Goal: Task Accomplishment & Management: Use online tool/utility

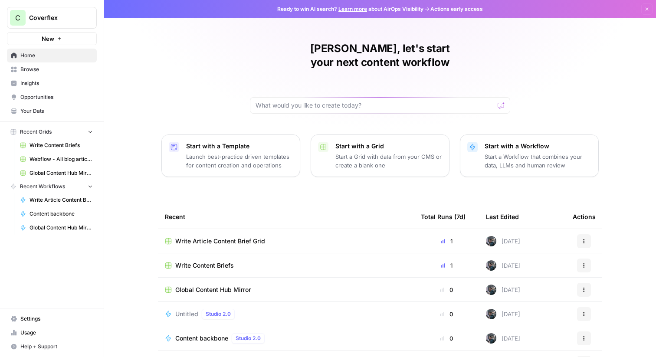
click at [63, 146] on span "Write Content Briefs" at bounding box center [61, 146] width 63 height 8
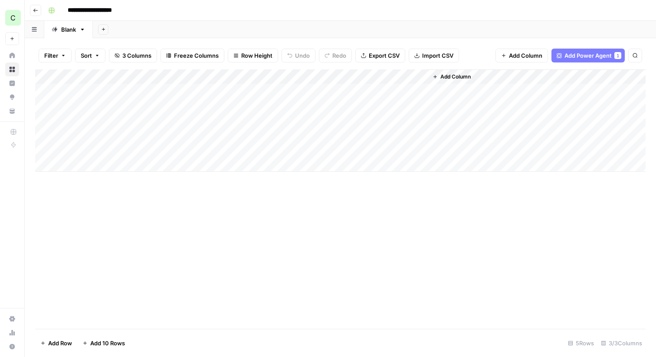
click at [286, 78] on div "Add Column" at bounding box center [340, 120] width 611 height 102
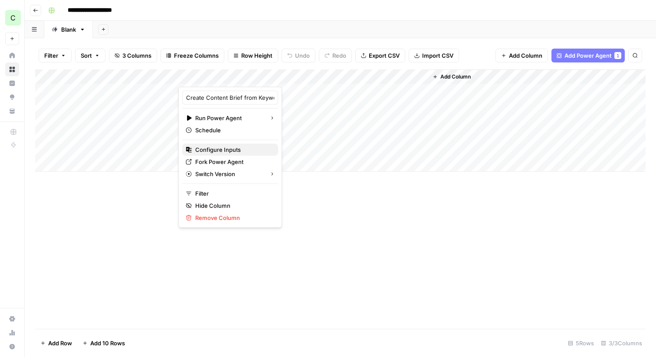
click at [230, 151] on span "Configure Inputs" at bounding box center [233, 149] width 76 height 9
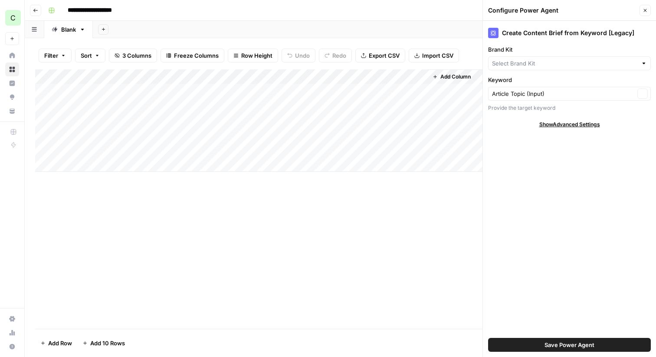
type input "Coverflex PT"
click at [548, 126] on span "Show Advanced Settings" at bounding box center [570, 125] width 61 height 8
click at [549, 153] on input "Version" at bounding box center [564, 150] width 145 height 9
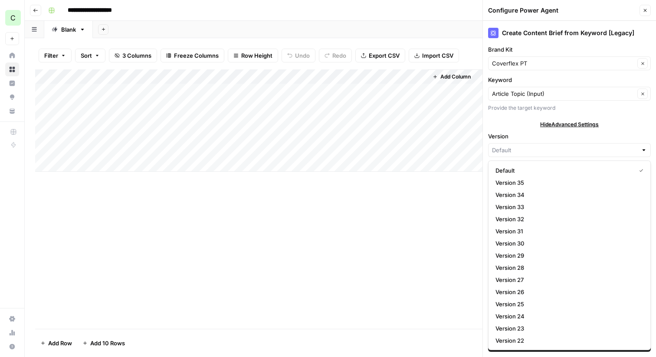
type input "Default"
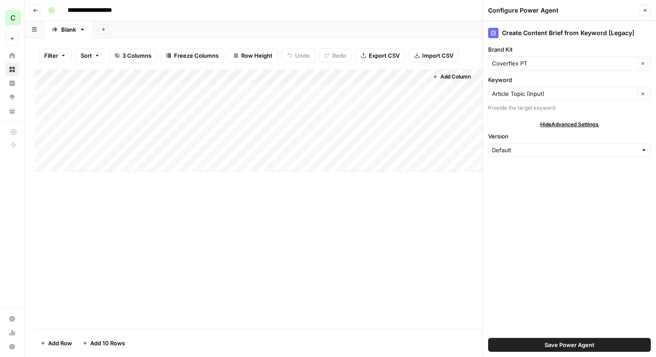
click at [508, 122] on div "Hide Advanced Settings" at bounding box center [569, 125] width 163 height 8
click at [510, 108] on div "Provide the target keyword" at bounding box center [569, 108] width 163 height 8
click at [518, 37] on div "Create Content Brief from Keyword [Legacy]" at bounding box center [569, 33] width 163 height 10
click at [288, 76] on div "Add Column" at bounding box center [340, 120] width 611 height 102
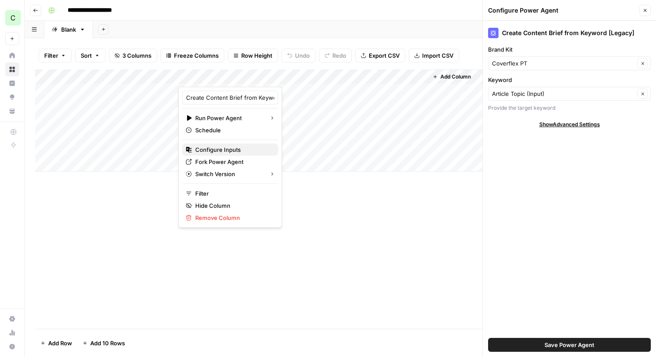
click at [229, 149] on span "Configure Inputs" at bounding box center [233, 149] width 76 height 9
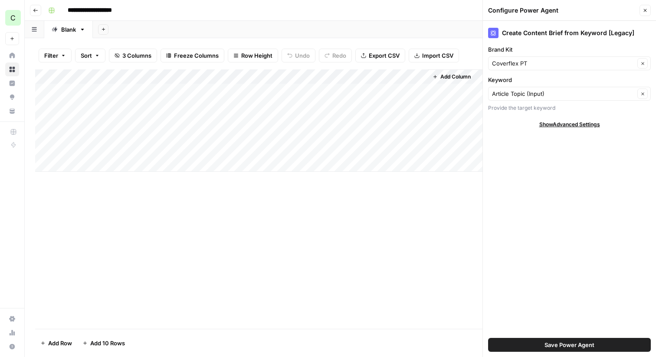
click at [289, 77] on div "Add Column" at bounding box center [340, 120] width 611 height 102
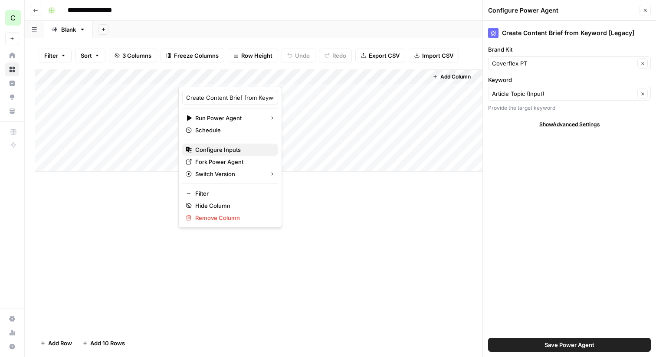
click at [208, 151] on span "Configure Inputs" at bounding box center [233, 149] width 76 height 9
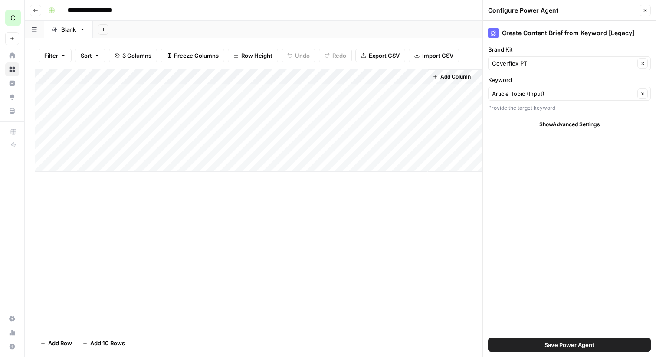
click at [570, 125] on span "Show Advanced Settings" at bounding box center [570, 125] width 61 height 8
click at [550, 151] on input "Version" at bounding box center [564, 150] width 145 height 9
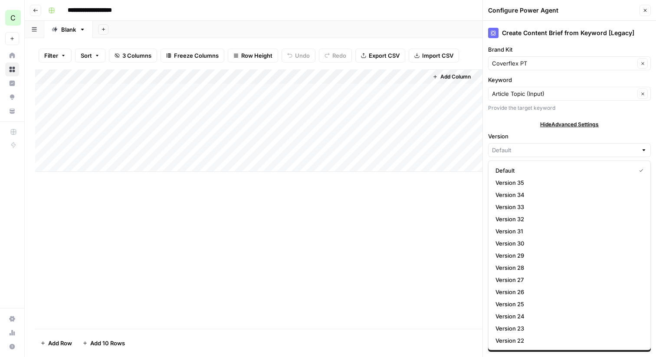
type input "Default"
click at [506, 99] on div "Article Topic (Input) Clear" at bounding box center [569, 94] width 163 height 14
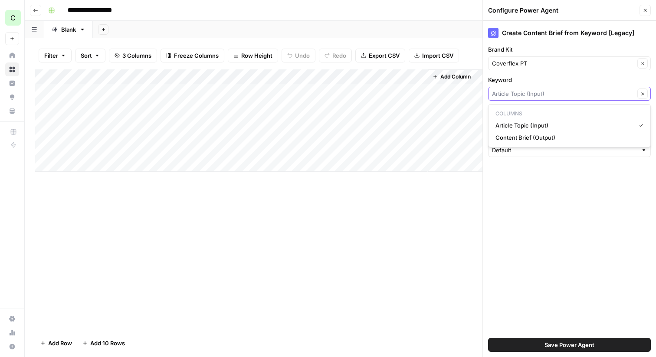
click at [520, 93] on input "Keyword" at bounding box center [563, 93] width 143 height 9
type input "Article Topic (Input)"
click at [524, 80] on label "Keyword" at bounding box center [569, 80] width 163 height 9
click at [524, 89] on input "Article Topic (Input)" at bounding box center [563, 93] width 143 height 9
type input "Article Topic (Input)"
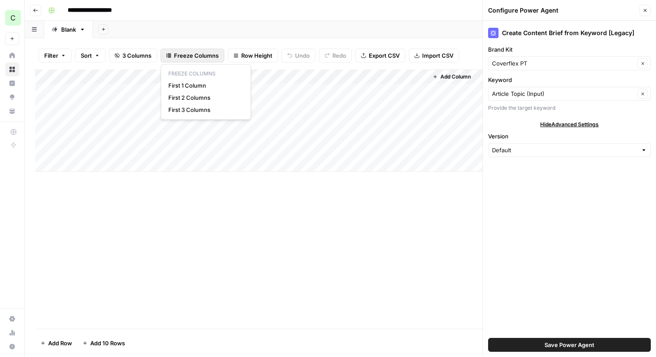
click at [194, 56] on span "Freeze Columns" at bounding box center [196, 55] width 45 height 9
click at [42, 12] on header "**********" at bounding box center [341, 10] width 632 height 21
click at [32, 9] on button "Go back" at bounding box center [35, 10] width 11 height 11
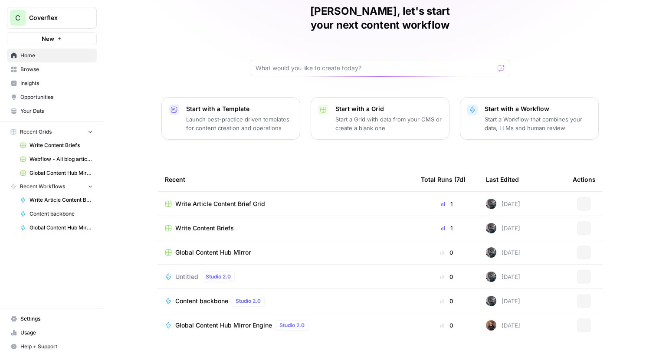
scroll to position [42, 0]
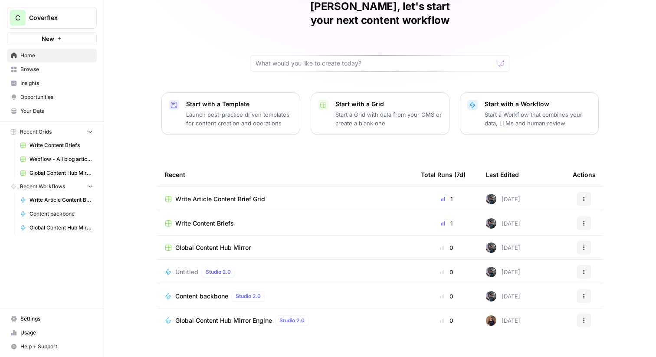
click at [282, 260] on td "Untitled Studio 2.0" at bounding box center [286, 272] width 256 height 24
click at [175, 268] on span "Untitled" at bounding box center [186, 272] width 23 height 9
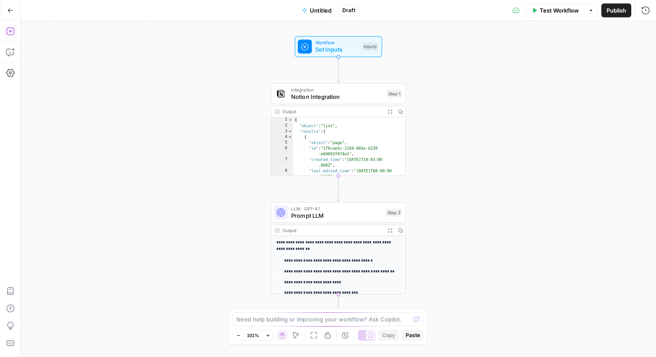
click at [13, 30] on icon "button" at bounding box center [10, 31] width 9 height 9
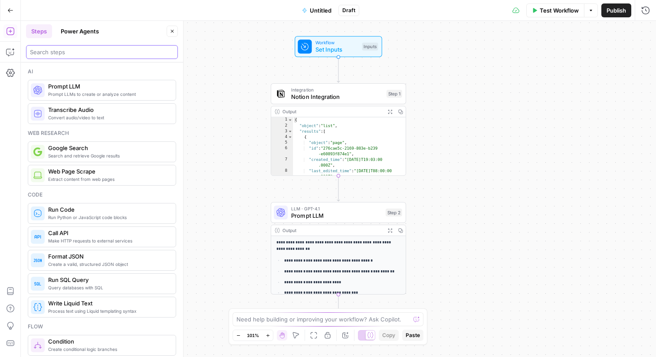
click at [88, 55] on input "search" at bounding box center [102, 52] width 144 height 9
click at [92, 27] on button "Power Agents" at bounding box center [80, 31] width 49 height 14
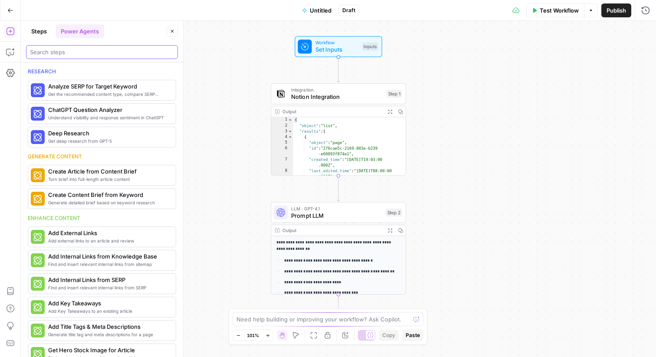
click at [75, 55] on input "search" at bounding box center [102, 52] width 144 height 9
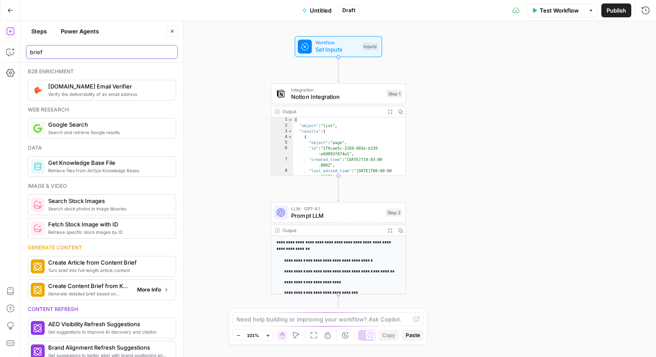
type input "brief"
click at [107, 293] on span "Generate detailed brief based on keyword research" at bounding box center [89, 293] width 82 height 7
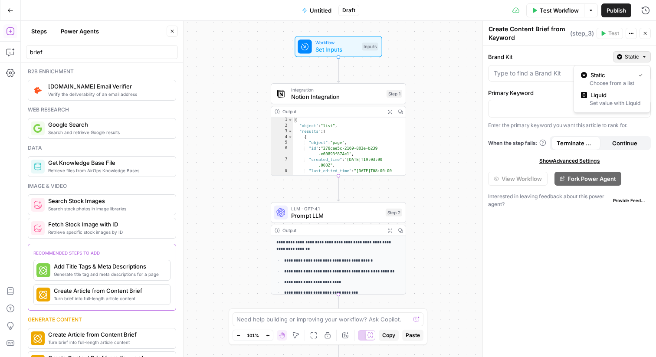
click at [634, 56] on span "Static" at bounding box center [632, 57] width 14 height 8
click at [570, 56] on label "Brand Kit" at bounding box center [549, 57] width 122 height 9
click at [570, 69] on input "Brand Kit" at bounding box center [564, 73] width 141 height 9
click at [514, 47] on div "Brand Kit Static Primary Keyword Enter the primary keyword you want this articl…" at bounding box center [569, 201] width 173 height 311
click at [634, 29] on button "Actions" at bounding box center [631, 33] width 11 height 11
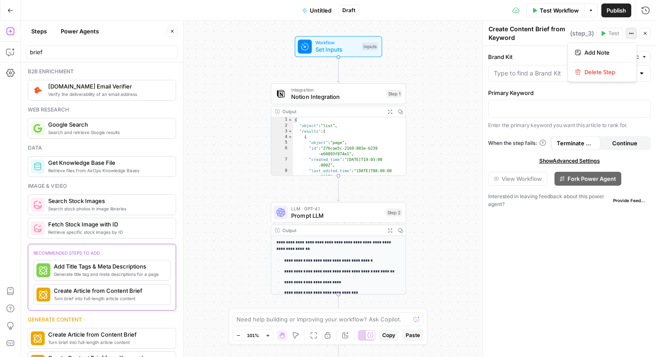
click at [503, 56] on label "Brand Kit" at bounding box center [549, 57] width 122 height 9
click at [503, 69] on input "Brand Kit" at bounding box center [564, 73] width 141 height 9
click at [532, 202] on div "Interested in leaving feedback about this power agent? Provide Feedback" at bounding box center [569, 201] width 163 height 16
click at [563, 162] on span "Show Advanced Settings" at bounding box center [570, 161] width 61 height 8
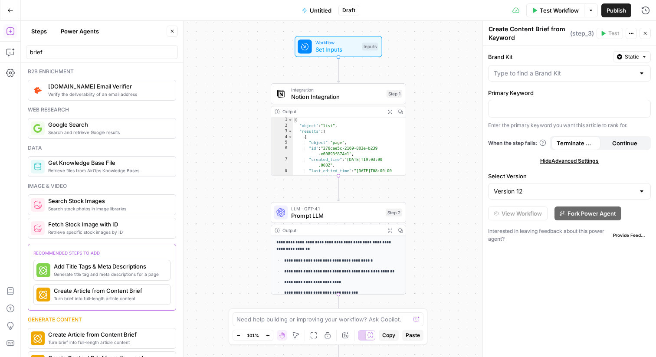
click at [563, 162] on span "Hide Advanced Settings" at bounding box center [569, 161] width 59 height 8
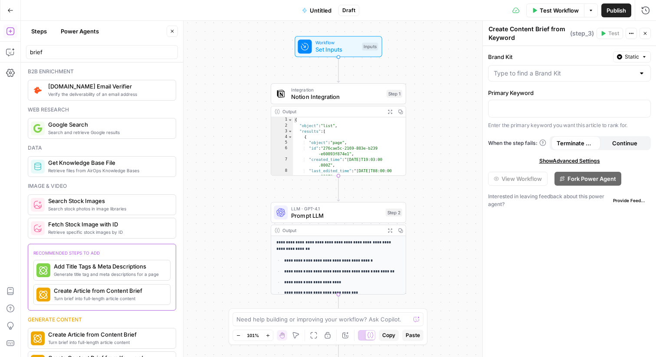
click at [563, 162] on span "Show Advanced Settings" at bounding box center [570, 161] width 61 height 8
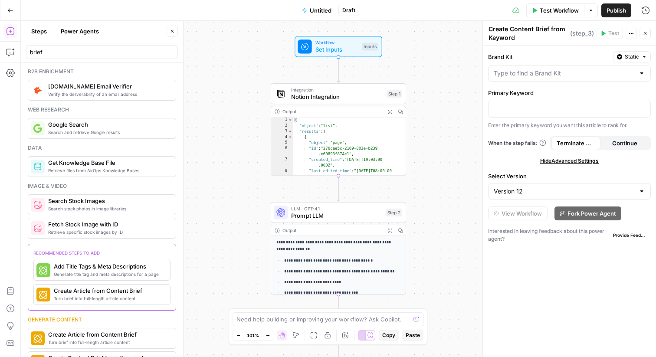
click at [563, 198] on div "Version 12" at bounding box center [569, 191] width 163 height 16
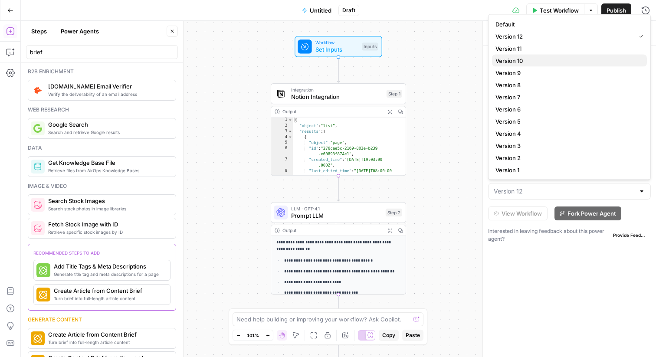
click at [507, 61] on span "Version 10" at bounding box center [568, 60] width 145 height 9
type input "Version 10"
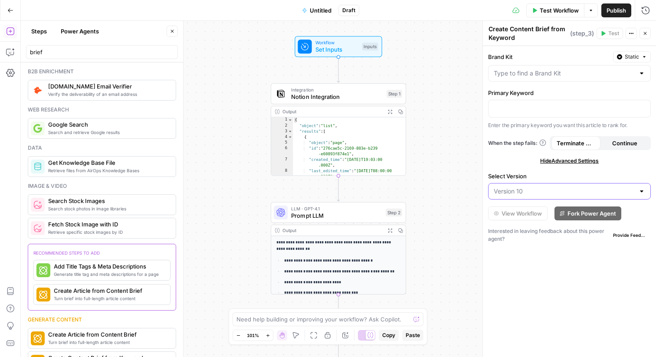
click at [543, 190] on input "Select Version" at bounding box center [564, 191] width 141 height 9
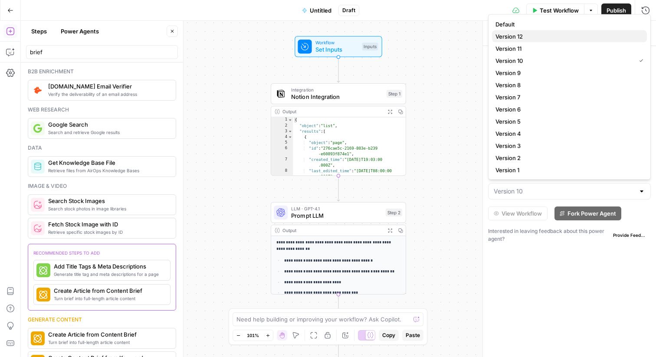
click at [521, 36] on span "Version 12" at bounding box center [568, 36] width 145 height 9
type input "Version 12"
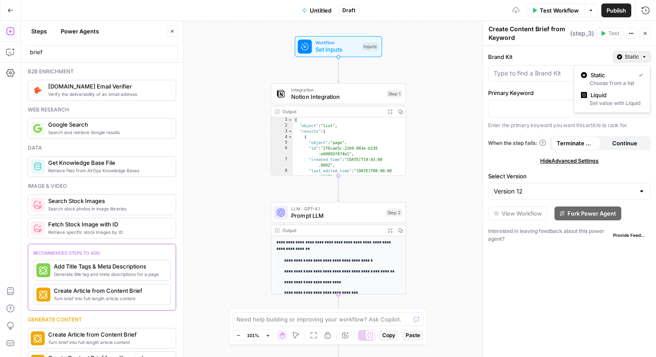
click at [636, 52] on button "Static" at bounding box center [632, 56] width 38 height 11
click at [535, 112] on div at bounding box center [570, 108] width 162 height 17
click at [631, 77] on input "Brand Kit" at bounding box center [564, 73] width 141 height 9
click at [616, 74] on input "Brand Kit" at bounding box center [564, 73] width 141 height 9
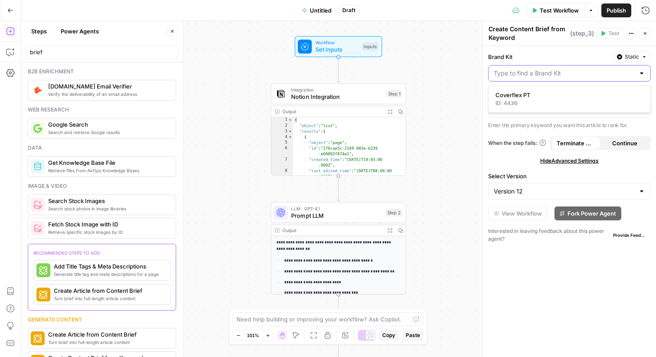
click at [620, 71] on input "Brand Kit" at bounding box center [564, 73] width 141 height 9
click at [581, 63] on div "Brand Kit Static" at bounding box center [569, 66] width 163 height 30
click at [635, 33] on button "Actions" at bounding box center [631, 33] width 11 height 11
click at [629, 30] on button "Actions" at bounding box center [631, 33] width 11 height 11
click at [543, 74] on input "Brand Kit" at bounding box center [564, 73] width 141 height 9
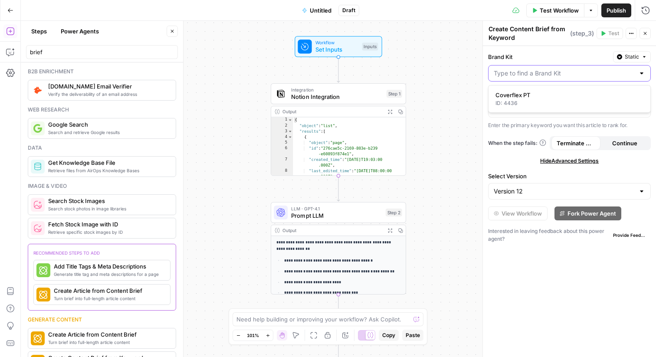
click at [543, 74] on input "Brand Kit" at bounding box center [564, 73] width 141 height 9
click at [629, 32] on icon "button" at bounding box center [631, 33] width 5 height 5
click at [543, 146] on icon at bounding box center [543, 142] width 7 height 7
click at [574, 161] on span "Hide Advanced Settings" at bounding box center [569, 161] width 59 height 8
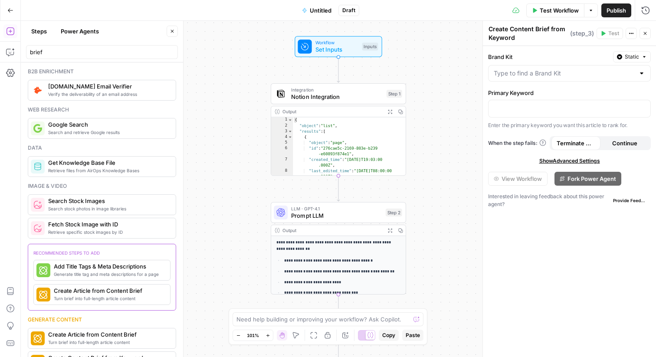
click at [574, 161] on span "Show Advanced Settings" at bounding box center [570, 161] width 61 height 8
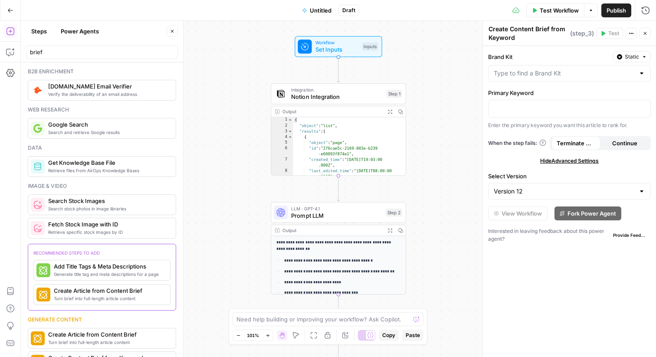
click at [547, 169] on div "Brand Kit Static Primary Keyword Enter the primary keyword you want this articl…" at bounding box center [569, 201] width 173 height 311
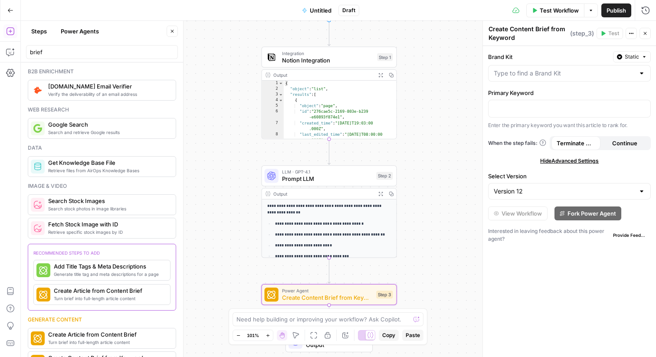
click at [566, 163] on span "Hide Advanced Settings" at bounding box center [569, 161] width 59 height 8
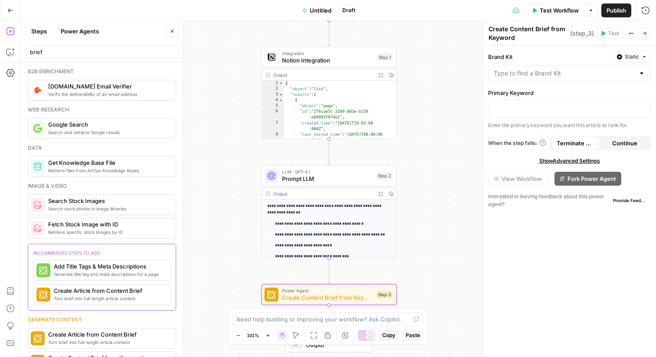
click at [566, 163] on span "Show Advanced Settings" at bounding box center [570, 161] width 61 height 8
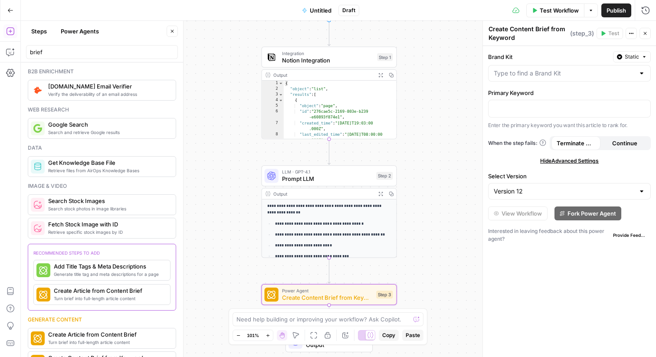
click at [627, 55] on span "Static" at bounding box center [632, 57] width 14 height 8
click at [627, 56] on span "Static" at bounding box center [632, 57] width 14 height 8
click at [632, 34] on icon "button" at bounding box center [631, 33] width 5 height 5
click at [632, 33] on icon "button" at bounding box center [631, 33] width 5 height 5
click at [621, 140] on span "Continue" at bounding box center [625, 143] width 25 height 9
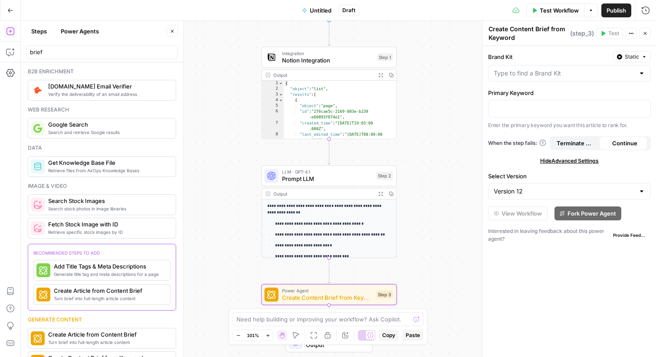
click at [561, 148] on button "Terminate Workflow" at bounding box center [576, 143] width 49 height 14
click at [553, 73] on input "Brand Kit" at bounding box center [564, 73] width 141 height 9
click at [531, 149] on div "When the step fails: Terminate Workflow Continue" at bounding box center [569, 143] width 163 height 14
click at [456, 204] on div "Workflow Set Inputs Inputs Integration Notion Integration Step 1 Output Expand …" at bounding box center [339, 189] width 636 height 336
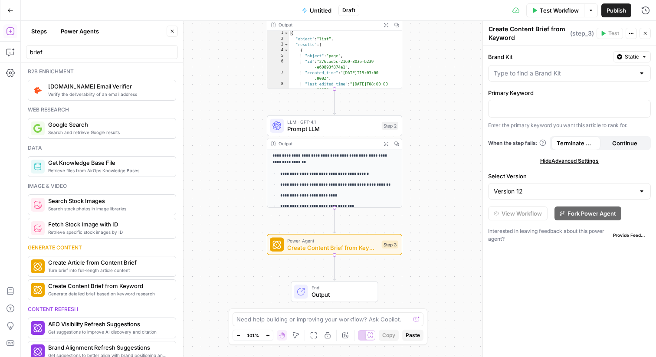
click at [333, 254] on div "Power Agent Create Content Brief from Keyword Step 3 Copy step Delete step Add …" at bounding box center [334, 244] width 135 height 21
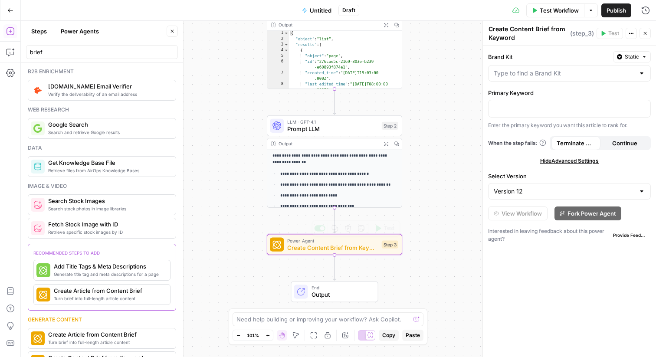
click at [369, 249] on span "Create Content Brief from Keyword" at bounding box center [332, 248] width 91 height 9
click at [627, 36] on button "Actions" at bounding box center [631, 33] width 11 height 11
click at [10, 16] on button "Go Back" at bounding box center [11, 11] width 16 height 16
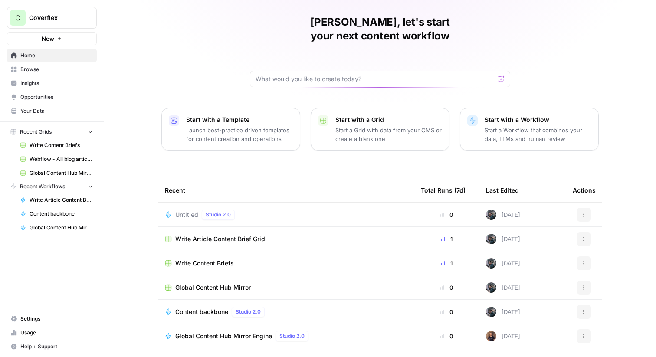
scroll to position [42, 0]
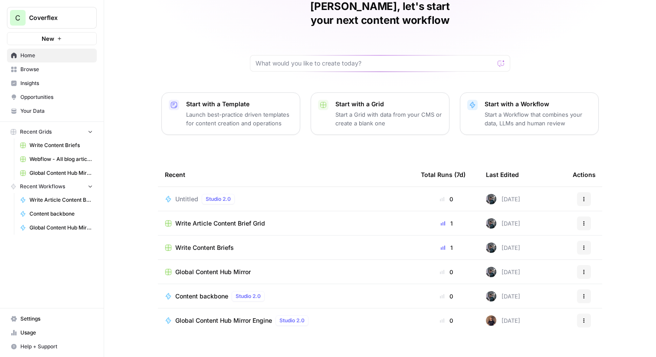
click at [254, 238] on td "Write Content Briefs" at bounding box center [286, 248] width 256 height 24
click at [217, 244] on span "Write Content Briefs" at bounding box center [204, 248] width 59 height 9
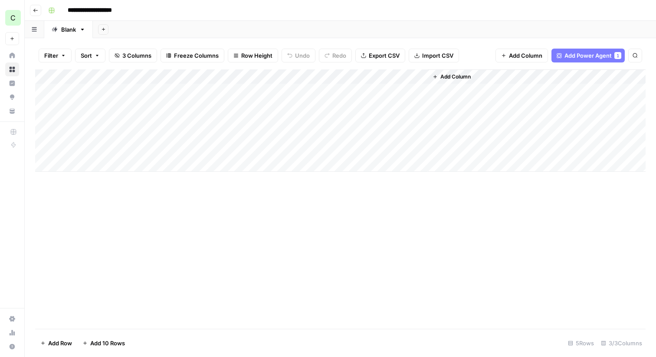
click at [193, 91] on div "Add Column" at bounding box center [340, 120] width 611 height 102
click at [285, 91] on div "Add Column" at bounding box center [340, 120] width 611 height 102
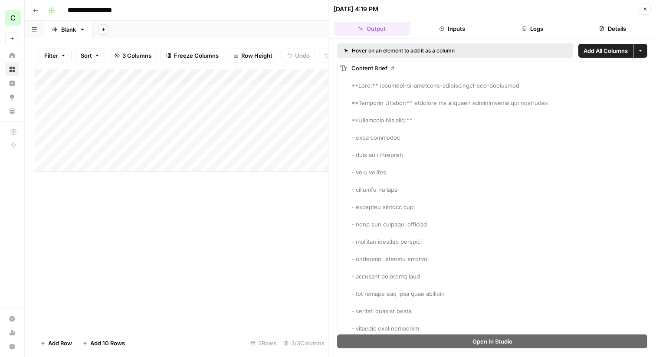
click at [537, 36] on header "[DATE] 4:19 PM Close Output Inputs Logs Details" at bounding box center [493, 19] width 328 height 39
click at [539, 23] on button "Logs" at bounding box center [532, 29] width 77 height 14
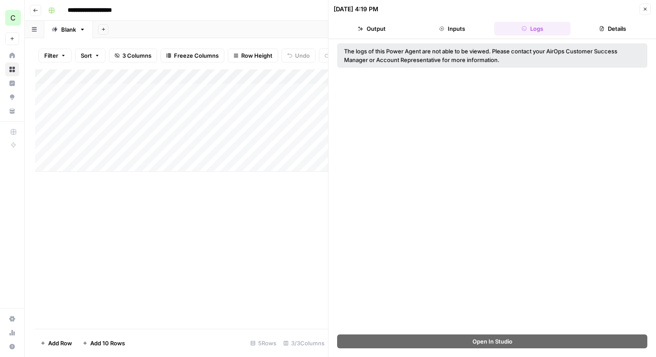
click at [464, 29] on button "Inputs" at bounding box center [452, 29] width 77 height 14
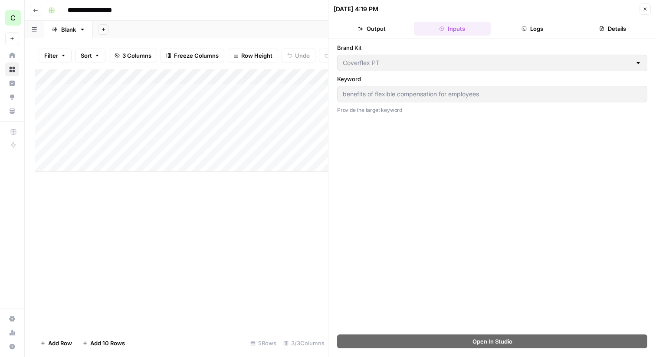
click at [536, 24] on button "Logs" at bounding box center [532, 29] width 77 height 14
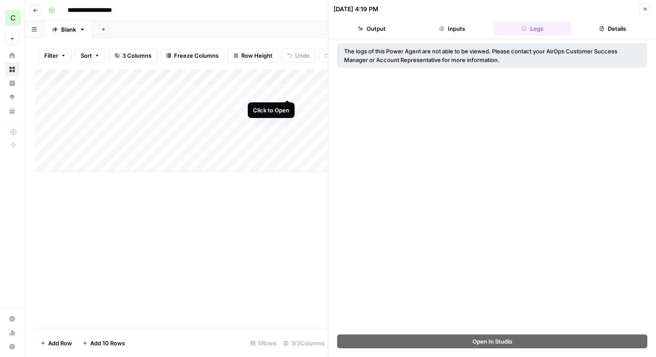
click at [287, 90] on div "Add Column" at bounding box center [181, 120] width 293 height 102
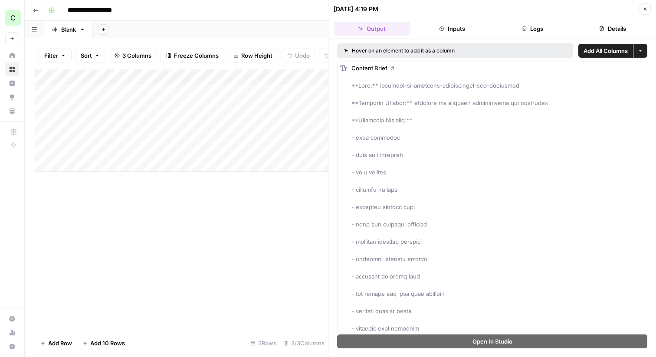
click at [536, 27] on button "Logs" at bounding box center [532, 29] width 77 height 14
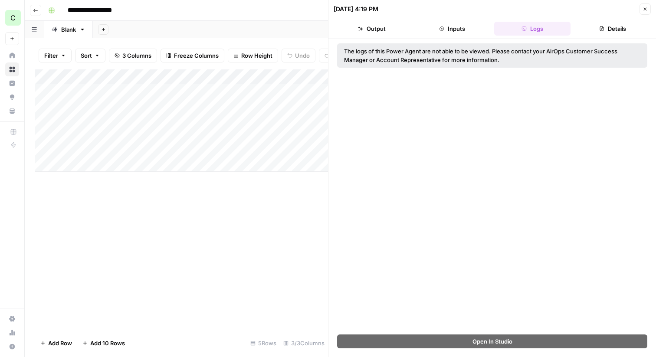
drag, startPoint x: 454, startPoint y: 52, endPoint x: 500, endPoint y: 57, distance: 45.9
click at [500, 57] on div "The logs of this Power Agent are not able to be viewed. Please contact your Air…" at bounding box center [492, 55] width 296 height 17
click at [603, 20] on header "[DATE] 4:19 PM Close Output Inputs Logs Details" at bounding box center [493, 19] width 328 height 39
click at [603, 30] on icon "button" at bounding box center [601, 28] width 5 height 5
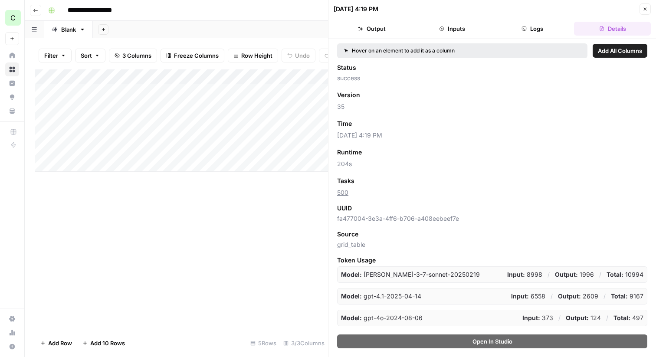
click at [554, 26] on button "Logs" at bounding box center [532, 29] width 77 height 14
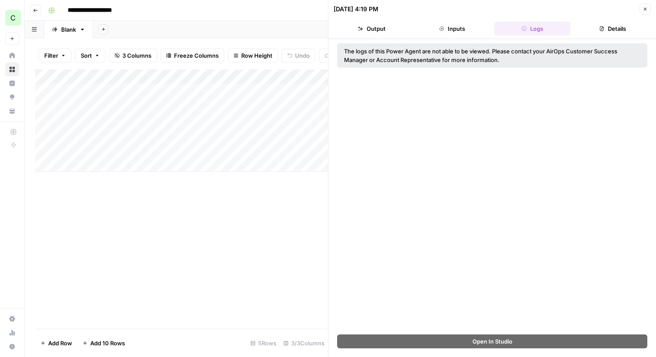
click at [287, 147] on div "Add Column" at bounding box center [181, 120] width 293 height 102
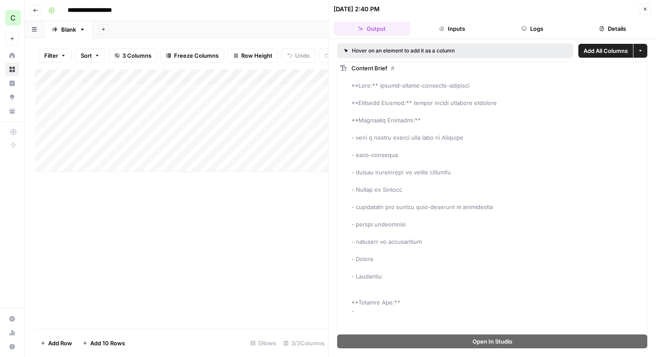
click at [527, 33] on button "Logs" at bounding box center [532, 29] width 77 height 14
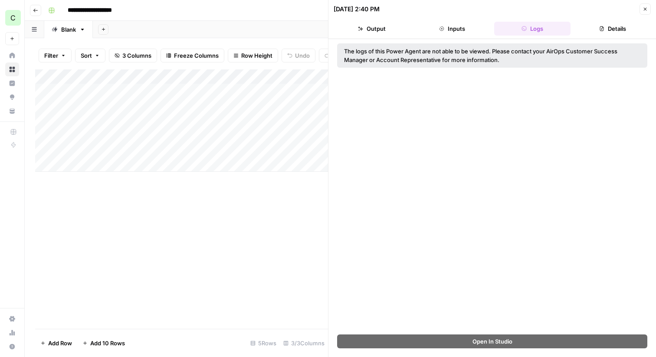
click at [476, 29] on button "Inputs" at bounding box center [452, 29] width 77 height 14
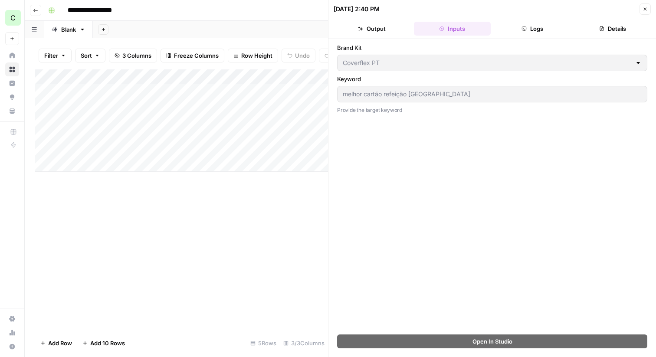
click at [366, 36] on header "[DATE] 2:40 PM Close Output Inputs Logs Details" at bounding box center [493, 19] width 328 height 39
click at [244, 105] on div "Add Column" at bounding box center [181, 120] width 293 height 102
click at [242, 105] on div "Add Column" at bounding box center [181, 120] width 293 height 102
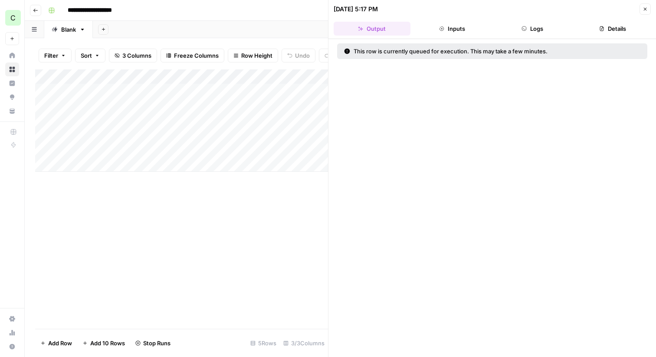
click at [520, 28] on button "Logs" at bounding box center [532, 29] width 77 height 14
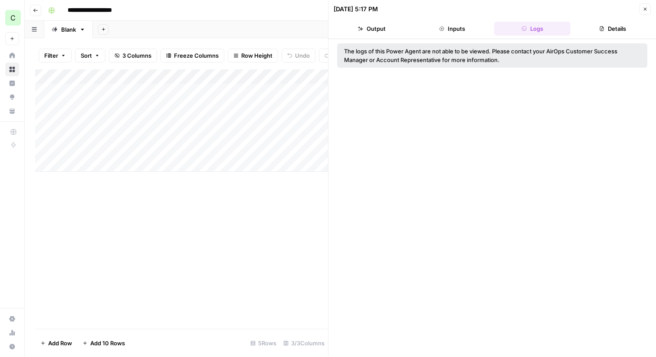
click at [290, 76] on div "Add Column" at bounding box center [181, 120] width 293 height 102
click at [504, 53] on div "The logs of this Power Agent are not able to be viewed. Please contact your Air…" at bounding box center [492, 55] width 296 height 17
drag, startPoint x: 507, startPoint y: 56, endPoint x: 347, endPoint y: 42, distance: 161.3
click at [347, 42] on div "The logs of this Power Agent are not able to be viewed. Please contact your Air…" at bounding box center [493, 198] width 328 height 318
click at [351, 47] on div "The logs of this Power Agent are not able to be viewed. Please contact your Air…" at bounding box center [492, 55] width 296 height 17
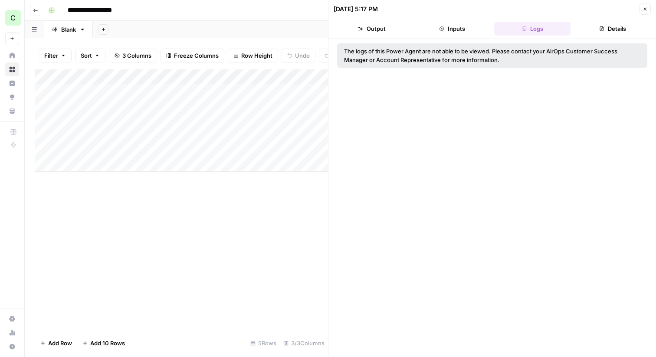
click at [463, 26] on button "Inputs" at bounding box center [452, 29] width 77 height 14
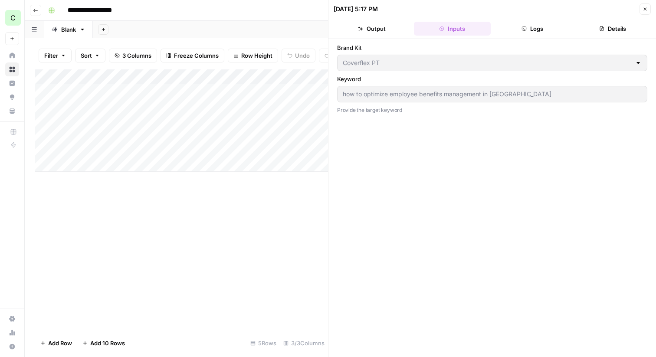
click at [363, 28] on icon "button" at bounding box center [360, 28] width 5 height 5
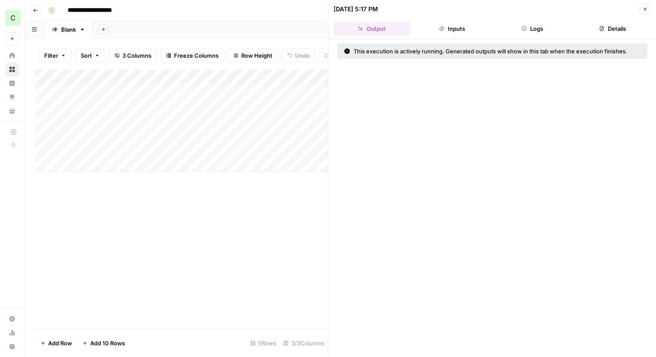
click at [269, 105] on div "Add Column" at bounding box center [181, 120] width 293 height 102
click at [290, 105] on div "Add Column" at bounding box center [181, 120] width 293 height 102
click at [465, 29] on button "Inputs" at bounding box center [452, 29] width 77 height 14
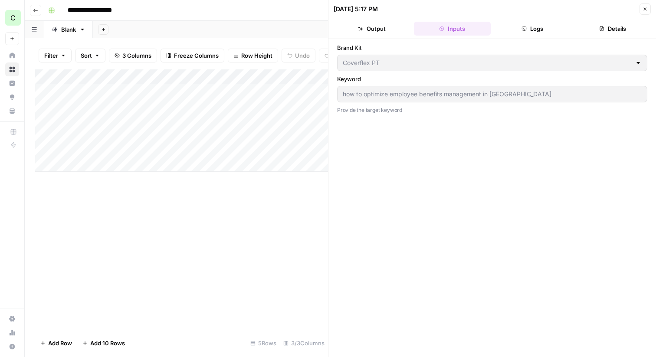
click at [534, 24] on button "Logs" at bounding box center [532, 29] width 77 height 14
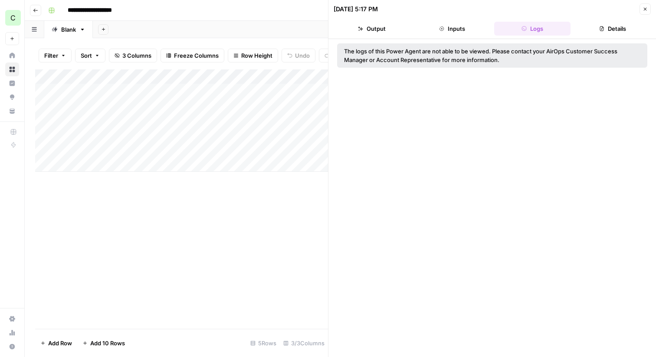
click at [590, 25] on button "Details" at bounding box center [612, 29] width 77 height 14
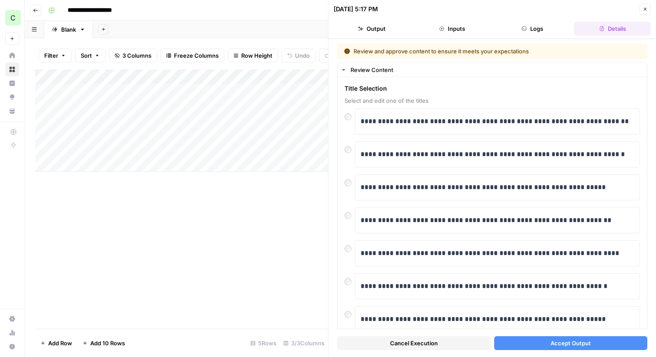
click at [526, 26] on icon "button" at bounding box center [524, 28] width 5 height 5
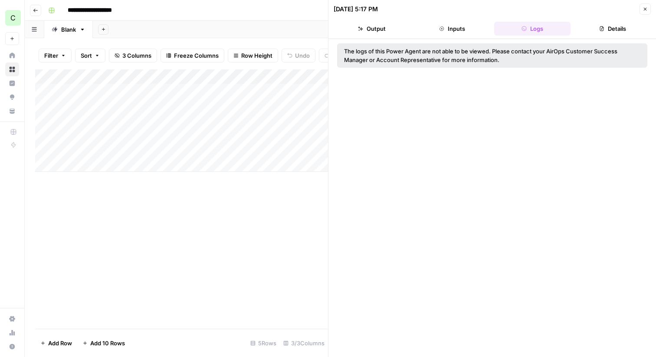
click at [600, 34] on button "Details" at bounding box center [612, 29] width 77 height 14
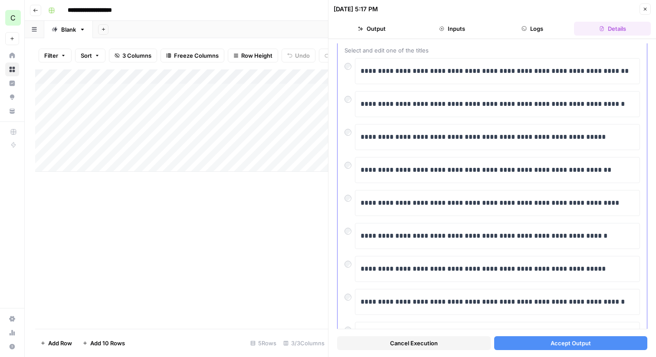
scroll to position [7, 0]
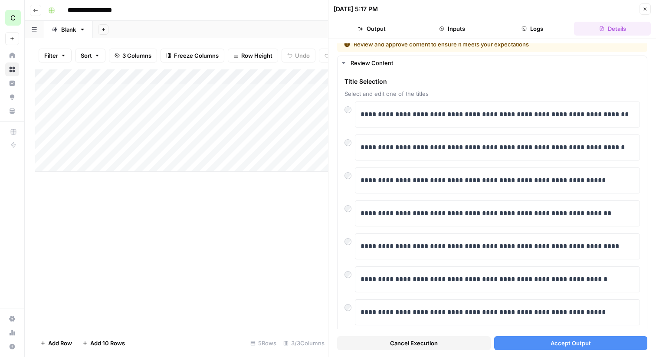
click at [547, 347] on button "Accept Output" at bounding box center [571, 343] width 154 height 14
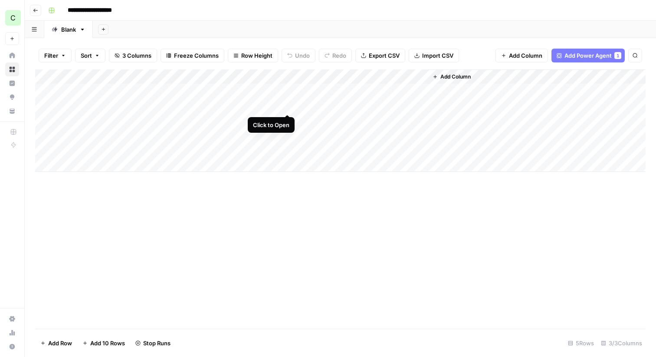
click at [289, 105] on div "Add Column" at bounding box center [340, 120] width 611 height 102
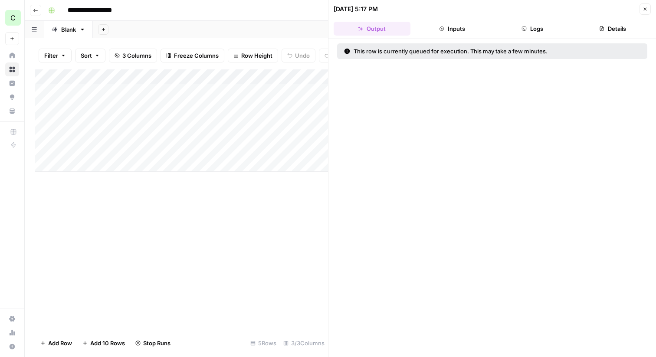
click at [533, 23] on button "Logs" at bounding box center [532, 29] width 77 height 14
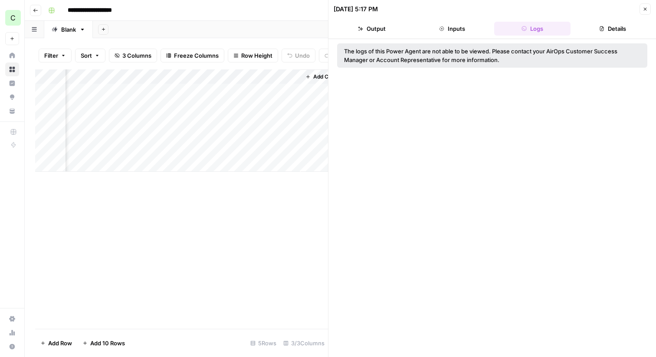
scroll to position [0, 132]
click at [217, 108] on div "Add Column" at bounding box center [181, 120] width 293 height 102
click at [285, 105] on div "Add Column" at bounding box center [181, 120] width 293 height 102
click at [285, 105] on div at bounding box center [294, 106] width 115 height 13
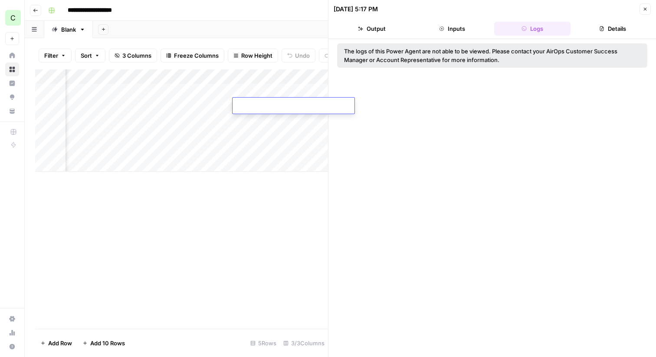
click at [236, 81] on div "Add Column" at bounding box center [181, 120] width 293 height 102
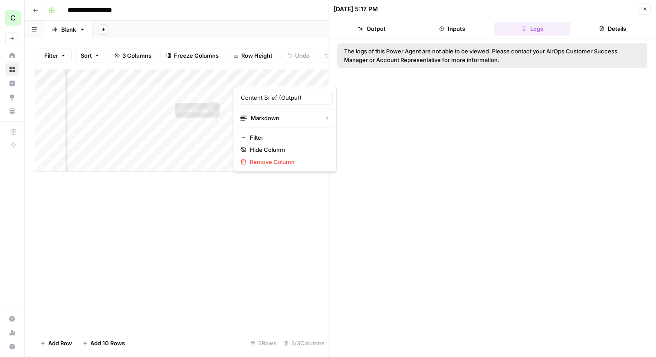
click at [193, 99] on div "Add Column" at bounding box center [181, 120] width 293 height 102
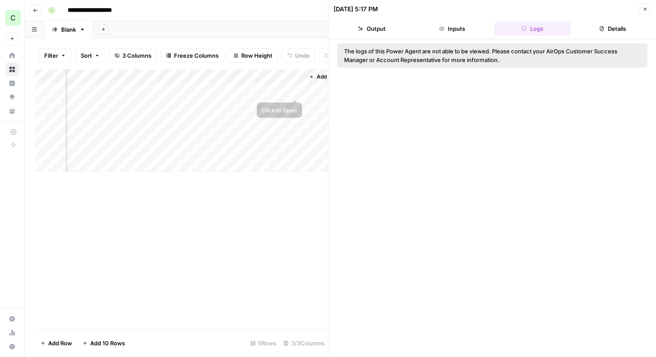
click at [291, 89] on div "Add Column" at bounding box center [181, 120] width 293 height 102
click at [296, 90] on div "Add Column" at bounding box center [181, 120] width 293 height 102
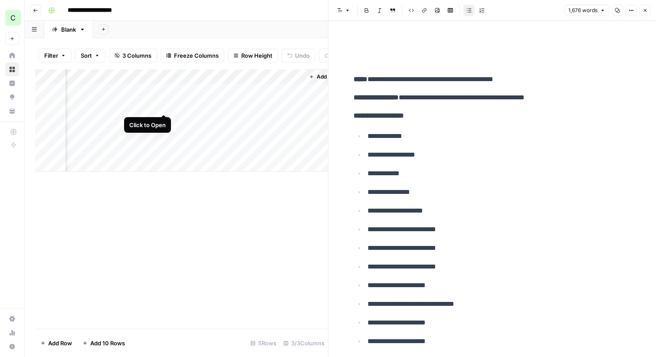
click at [162, 102] on div "Add Column" at bounding box center [181, 120] width 293 height 102
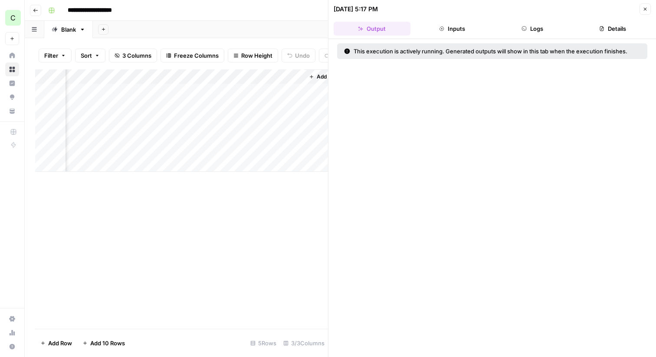
click at [530, 23] on button "Logs" at bounding box center [532, 29] width 77 height 14
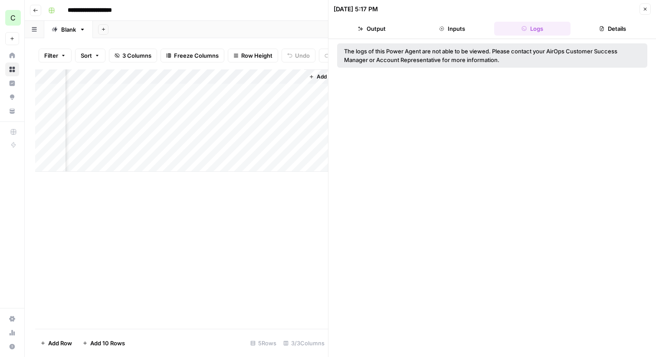
click at [474, 30] on button "Inputs" at bounding box center [452, 29] width 77 height 14
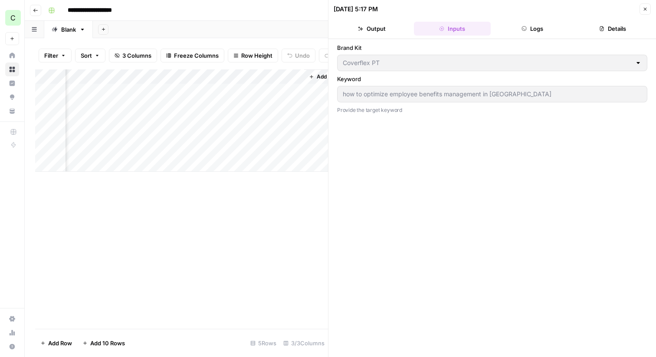
click at [369, 23] on button "Output" at bounding box center [372, 29] width 77 height 14
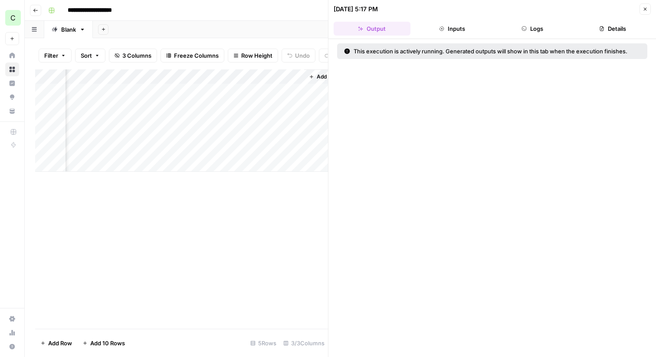
click at [600, 24] on button "Details" at bounding box center [612, 29] width 77 height 14
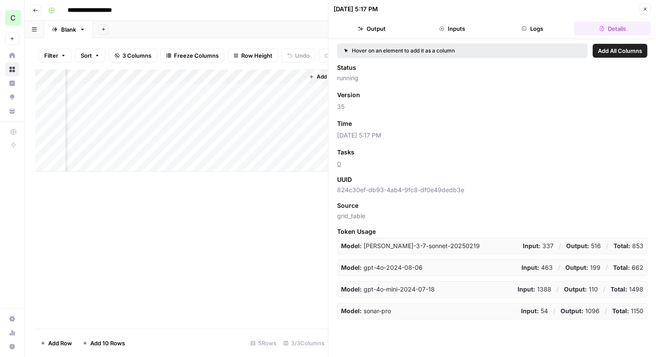
click at [293, 88] on div "Add Column" at bounding box center [181, 120] width 293 height 102
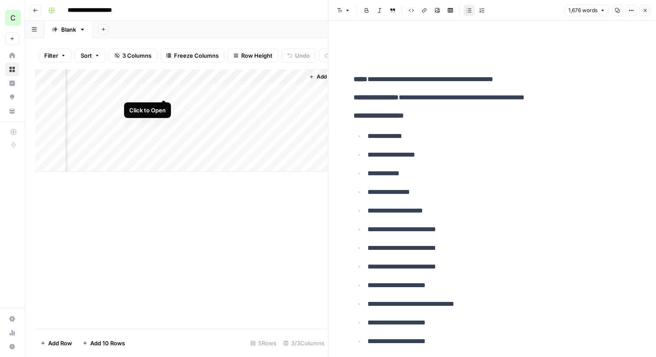
click at [163, 91] on div "Add Column" at bounding box center [181, 120] width 293 height 102
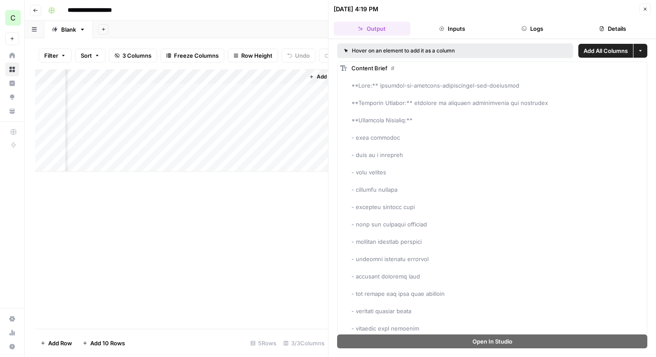
click at [437, 30] on button "Inputs" at bounding box center [452, 29] width 77 height 14
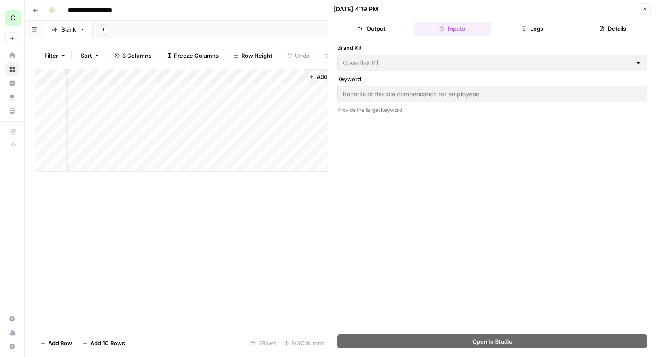
click at [383, 29] on button "Output" at bounding box center [372, 29] width 77 height 14
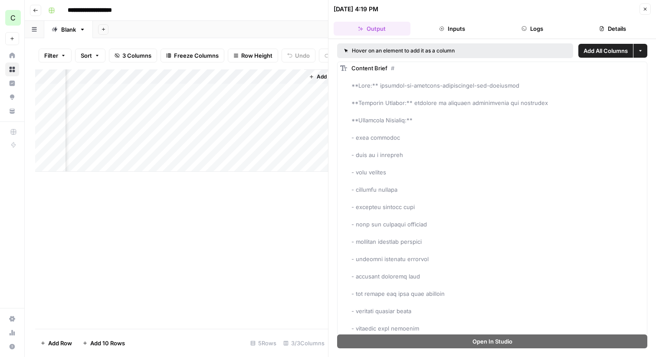
drag, startPoint x: 340, startPoint y: 7, endPoint x: 375, endPoint y: 7, distance: 34.7
click at [375, 7] on div "[DATE] 4:19 PM" at bounding box center [356, 9] width 45 height 9
click at [369, 9] on div "[DATE] 4:19 PM" at bounding box center [356, 9] width 45 height 9
click at [463, 28] on button "Inputs" at bounding box center [452, 29] width 77 height 14
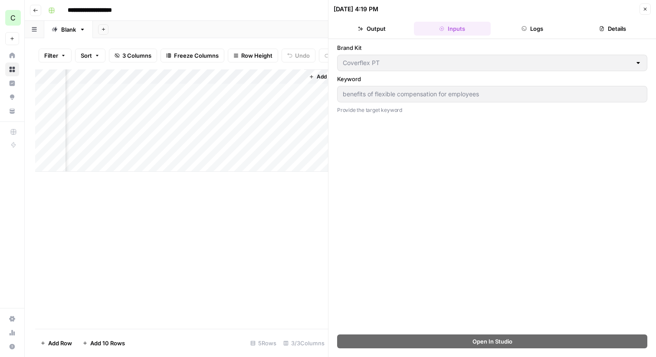
click at [528, 28] on button "Logs" at bounding box center [532, 29] width 77 height 14
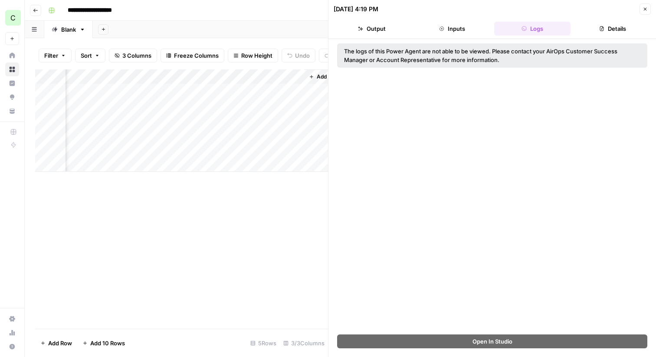
click at [27, 3] on header "**********" at bounding box center [341, 10] width 632 height 21
click at [34, 10] on icon "button" at bounding box center [35, 10] width 4 height 3
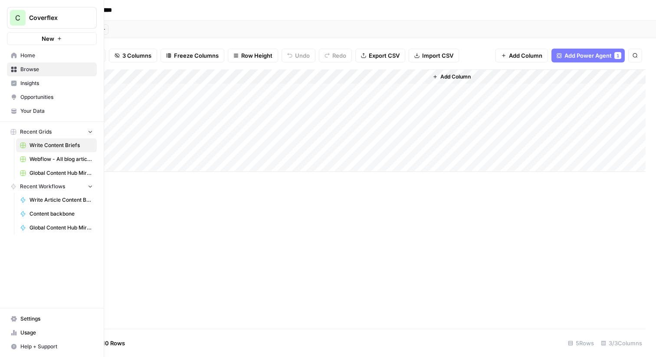
click at [28, 59] on span "Home" at bounding box center [56, 56] width 72 height 8
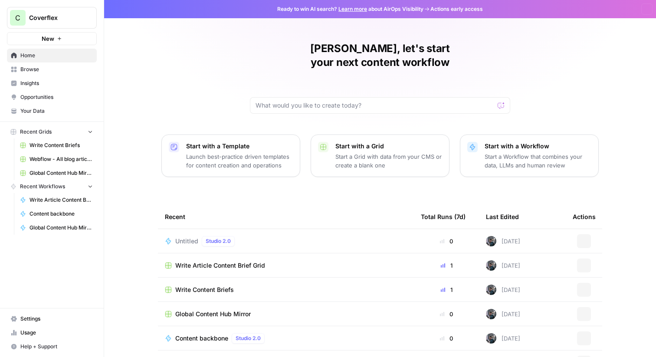
click at [28, 65] on link "Browse" at bounding box center [52, 70] width 90 height 14
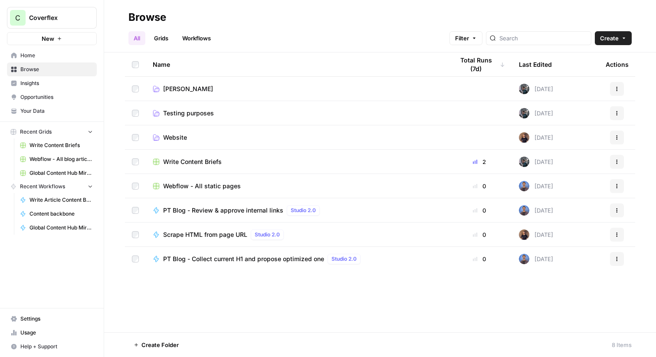
click at [196, 115] on span "Testing purposes" at bounding box center [188, 113] width 51 height 9
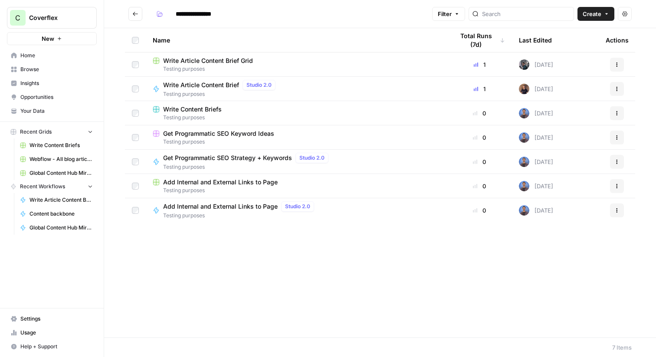
click at [201, 111] on span "Write Content Briefs" at bounding box center [192, 109] width 59 height 9
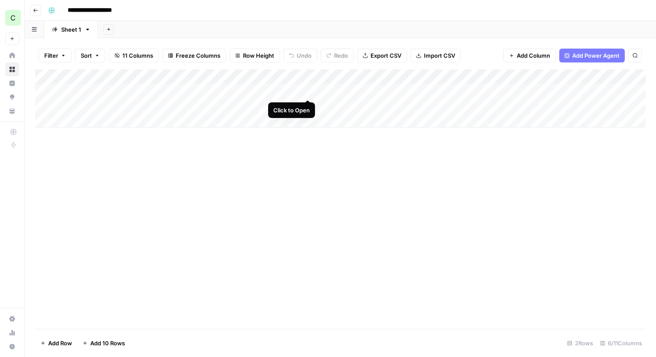
click at [310, 91] on div "Add Column" at bounding box center [340, 98] width 611 height 58
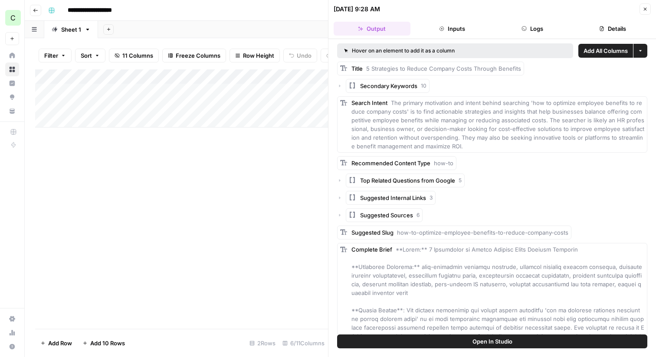
click at [470, 34] on button "Inputs" at bounding box center [452, 29] width 77 height 14
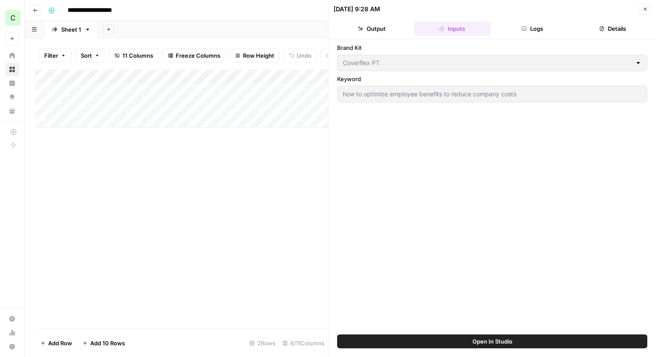
click at [519, 30] on button "Logs" at bounding box center [532, 29] width 77 height 14
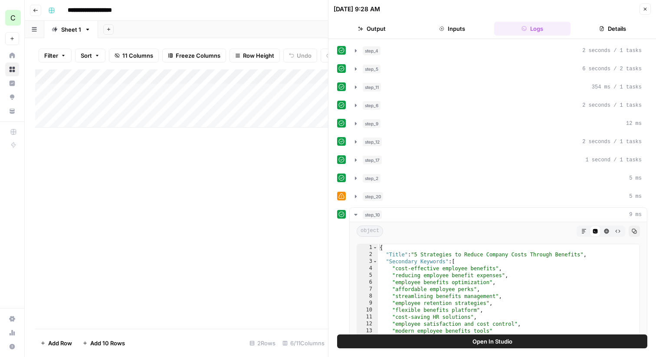
click at [391, 31] on button "Output" at bounding box center [372, 29] width 77 height 14
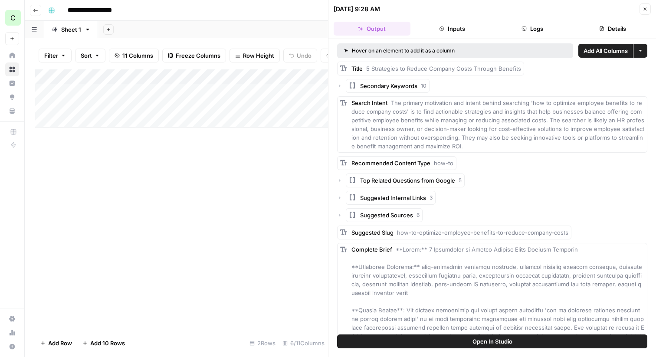
drag, startPoint x: 339, startPoint y: 8, endPoint x: 394, endPoint y: 8, distance: 55.1
click at [380, 8] on div "[DATE] 9:28 AM" at bounding box center [357, 9] width 46 height 9
click at [534, 23] on button "Logs" at bounding box center [532, 29] width 77 height 14
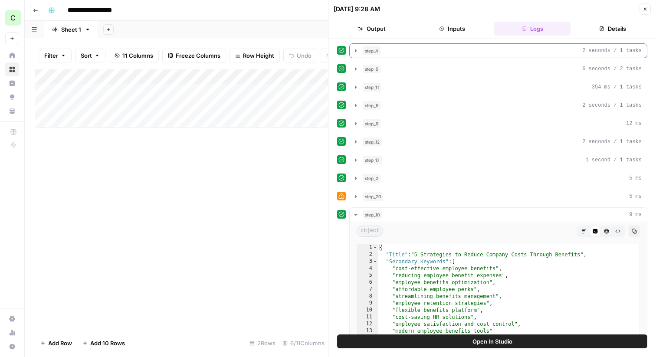
click at [356, 49] on icon "button" at bounding box center [355, 50] width 7 height 7
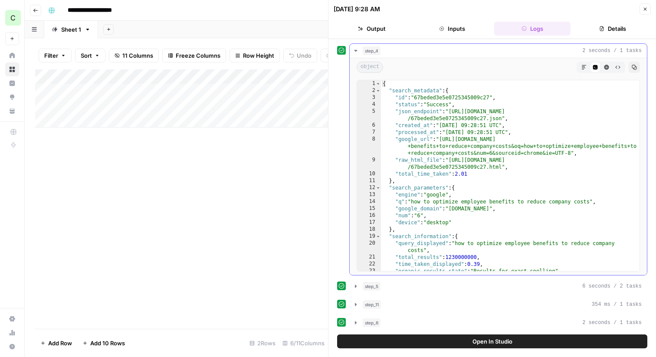
click at [356, 49] on icon "button" at bounding box center [355, 50] width 7 height 7
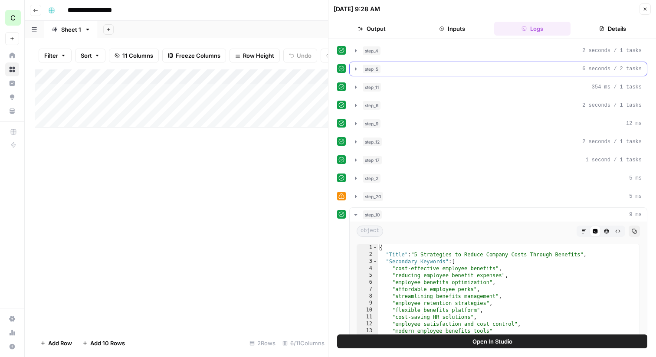
click at [360, 70] on button "step_5 6 seconds / 2 tasks" at bounding box center [498, 69] width 297 height 14
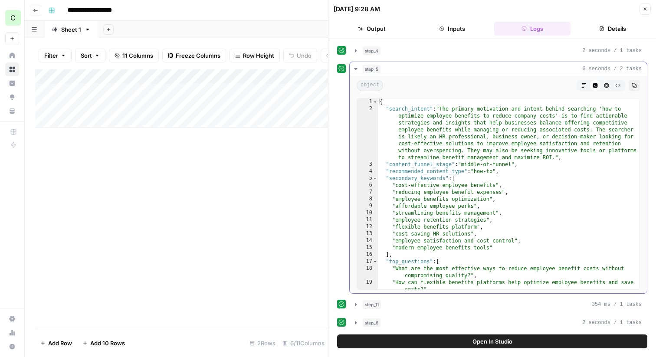
click at [355, 69] on icon "button" at bounding box center [355, 69] width 3 height 2
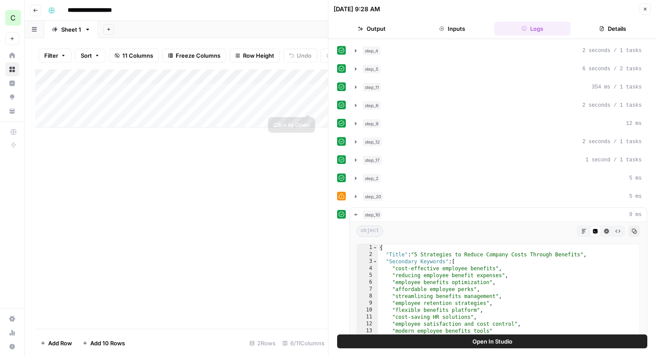
click at [310, 105] on div "Add Column" at bounding box center [181, 98] width 293 height 58
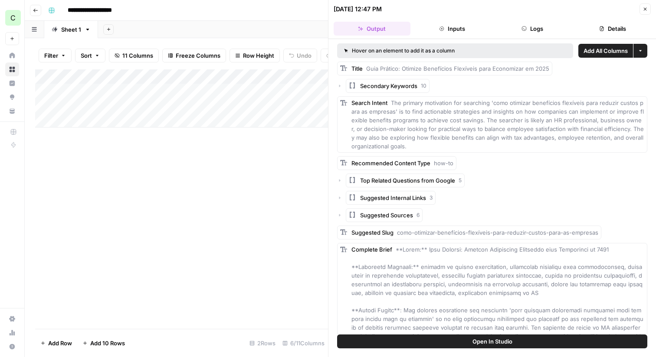
click at [533, 22] on button "Logs" at bounding box center [532, 29] width 77 height 14
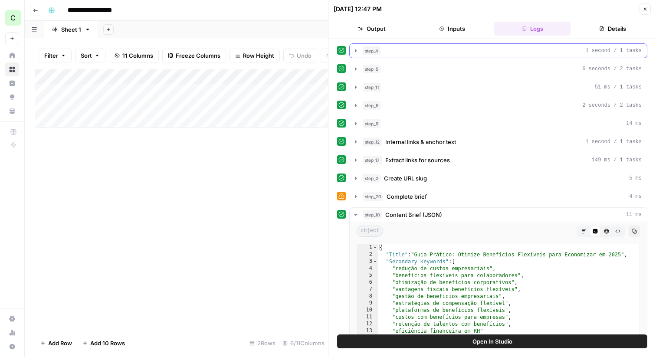
click at [359, 53] on button "step_4 1 second / 1 tasks" at bounding box center [498, 51] width 297 height 14
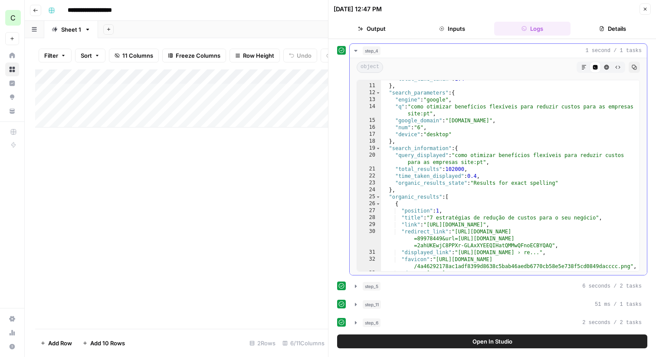
scroll to position [102, 0]
click at [354, 52] on icon "button" at bounding box center [355, 50] width 7 height 7
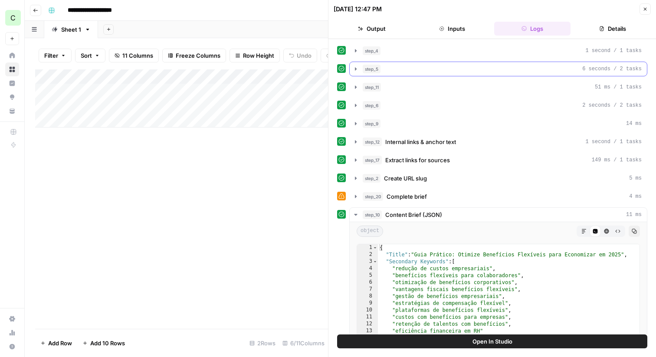
click at [355, 68] on icon "button" at bounding box center [355, 69] width 7 height 7
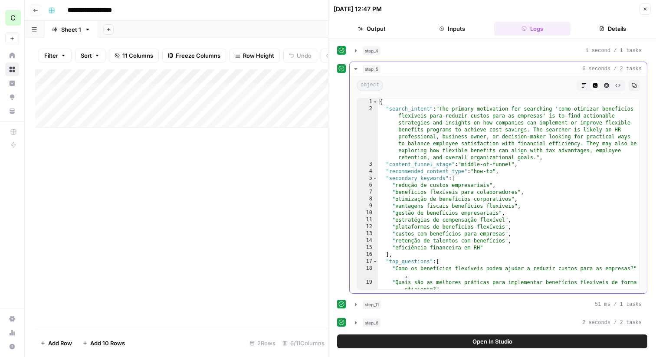
click at [355, 68] on icon "button" at bounding box center [355, 69] width 3 height 2
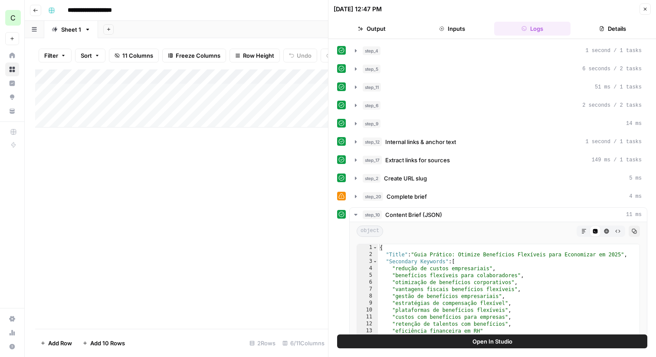
click at [30, 8] on button "Go back" at bounding box center [35, 10] width 11 height 11
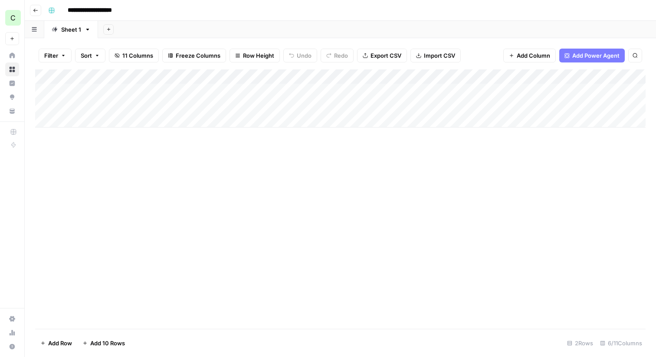
click at [36, 14] on button "Go back" at bounding box center [35, 10] width 11 height 11
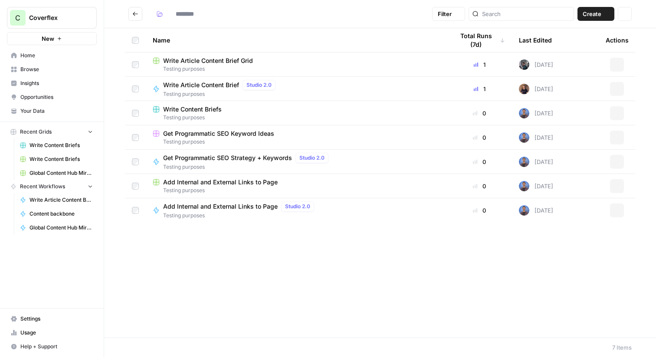
type input "**********"
click at [212, 60] on span "Write Article Content Brief Grid" at bounding box center [208, 60] width 90 height 9
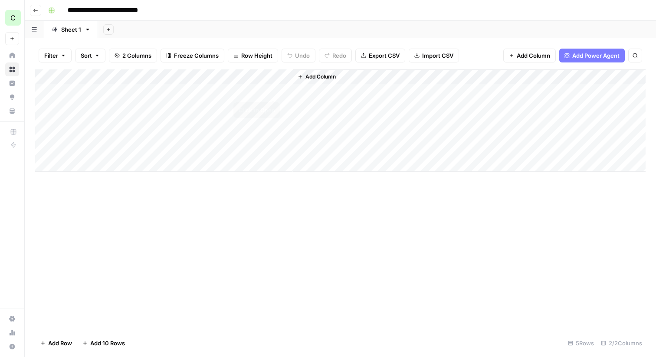
click at [273, 90] on div "Add Column" at bounding box center [340, 120] width 611 height 102
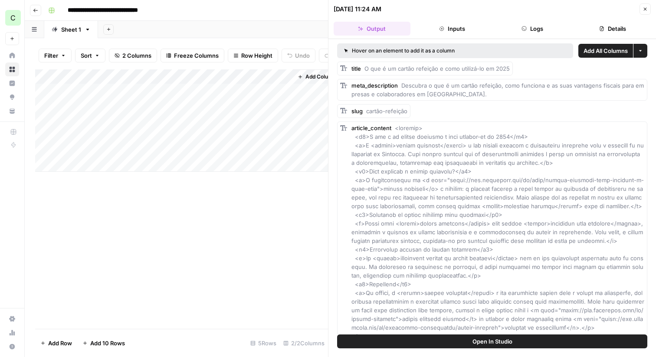
click at [442, 26] on button "Inputs" at bounding box center [452, 29] width 77 height 14
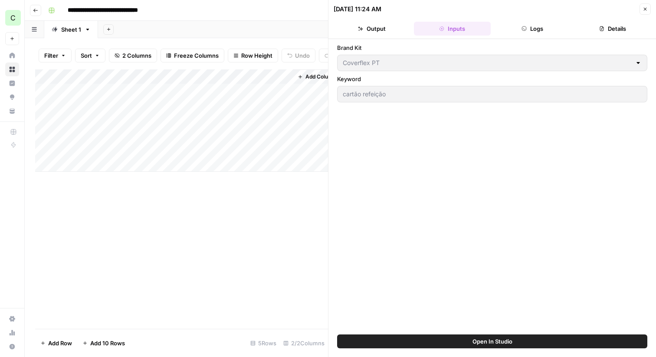
click at [525, 27] on icon "button" at bounding box center [524, 28] width 5 height 5
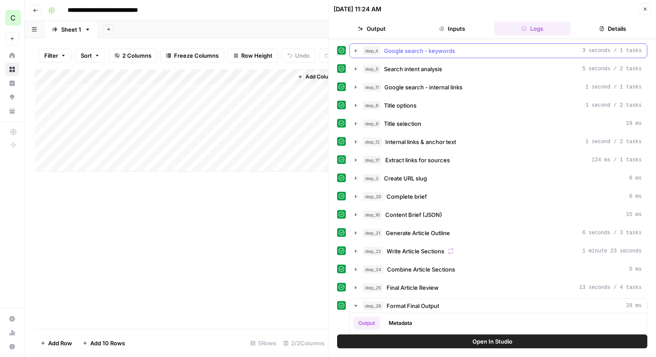
click at [353, 48] on icon "button" at bounding box center [355, 50] width 7 height 7
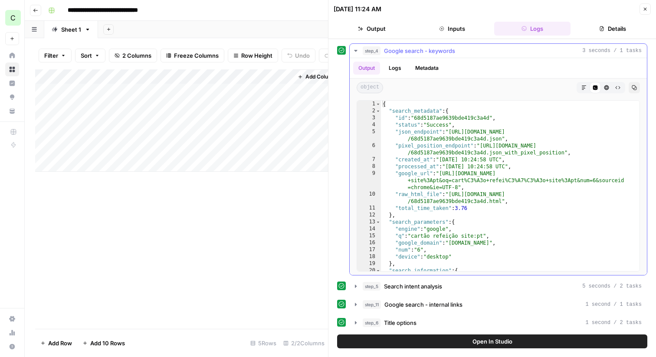
click at [353, 48] on icon "button" at bounding box center [355, 50] width 7 height 7
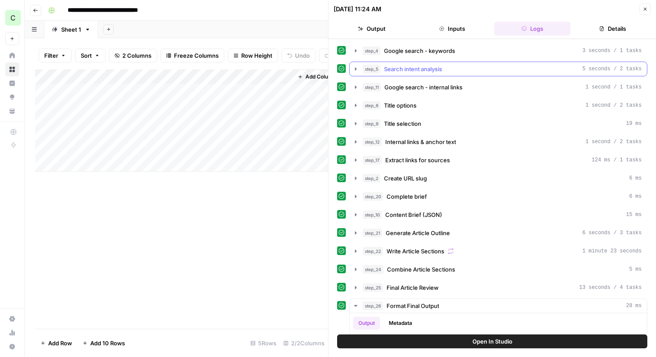
click at [355, 71] on icon "button" at bounding box center [355, 69] width 7 height 7
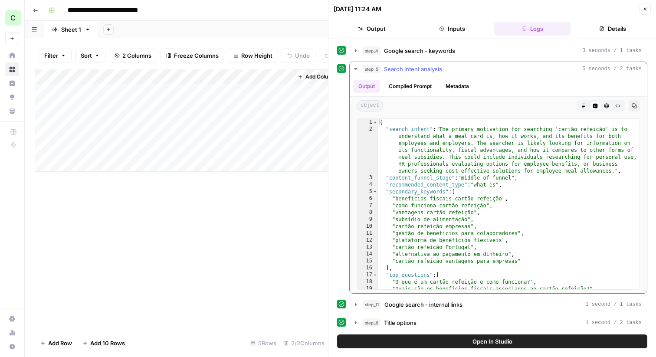
click at [355, 71] on icon "button" at bounding box center [355, 69] width 7 height 7
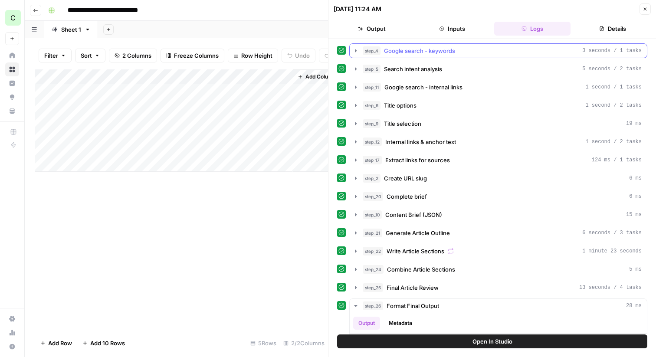
click at [356, 49] on icon "button" at bounding box center [355, 50] width 7 height 7
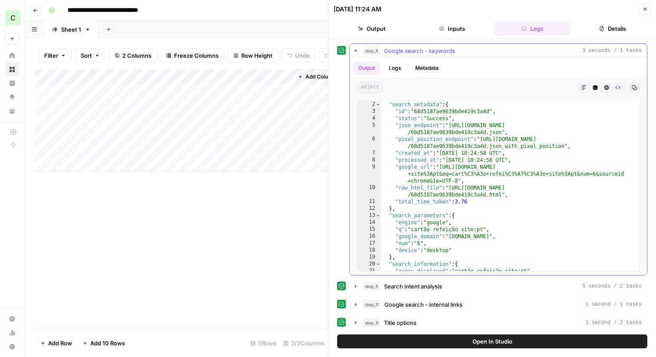
scroll to position [7, 0]
type textarea "**********"
drag, startPoint x: 505, startPoint y: 141, endPoint x: 533, endPoint y: 141, distance: 27.8
click at [533, 141] on div "{ "search_metadata" : { "id" : "68d5187ae9639bde419c3a4d" , "status" : "Success…" at bounding box center [510, 186] width 259 height 184
click at [530, 140] on div "{ "search_metadata" : { "id" : "68d5187ae9639bde419c3a4d" , "status" : "Success…" at bounding box center [510, 186] width 259 height 184
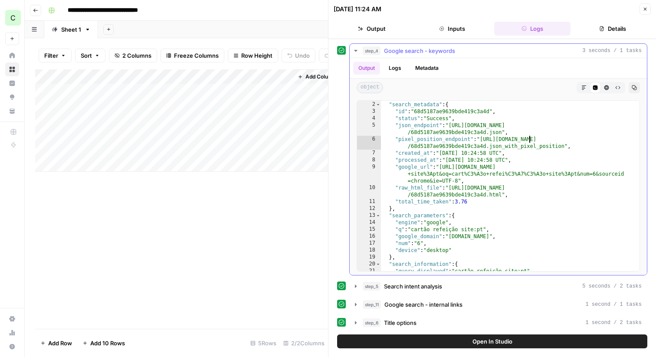
click at [352, 50] on icon "button" at bounding box center [355, 50] width 7 height 7
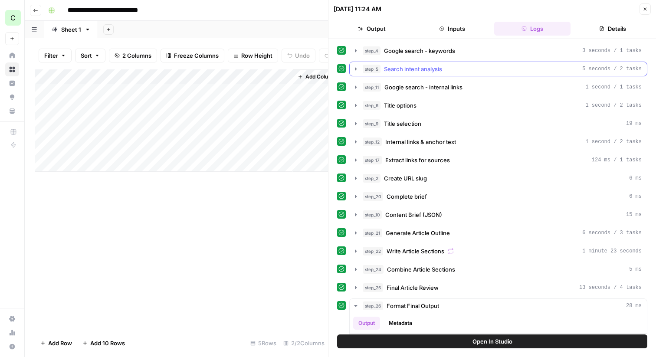
click at [359, 67] on button "step_5 Search intent analysis 5 seconds / 2 tasks" at bounding box center [498, 69] width 297 height 14
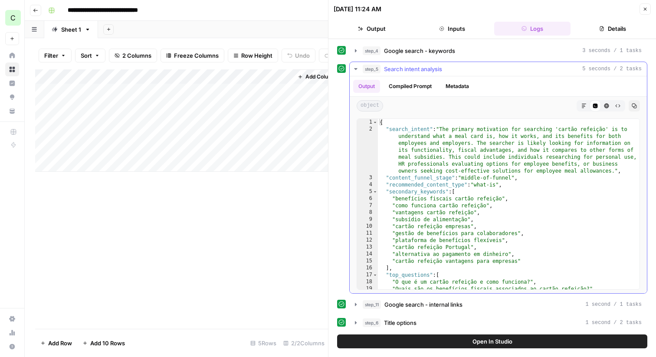
click at [422, 86] on button "Compiled Prompt" at bounding box center [410, 86] width 53 height 13
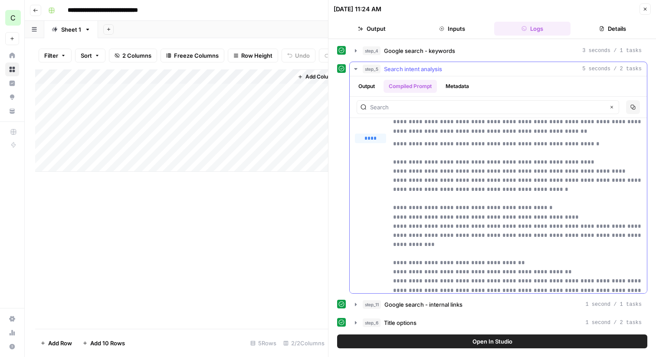
scroll to position [110, 0]
drag, startPoint x: 423, startPoint y: 145, endPoint x: 460, endPoint y: 145, distance: 36.9
drag, startPoint x: 424, startPoint y: 145, endPoint x: 464, endPoint y: 145, distance: 40.8
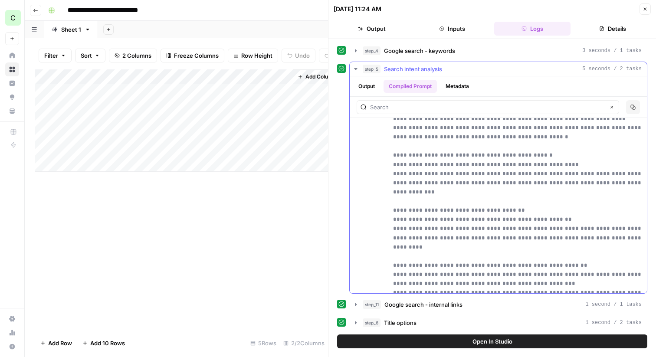
drag, startPoint x: 389, startPoint y: 163, endPoint x: 517, endPoint y: 291, distance: 180.5
click at [517, 291] on div "**********" at bounding box center [498, 354] width 287 height 547
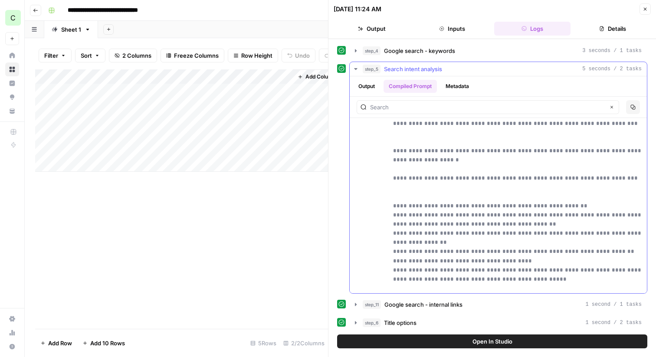
scroll to position [501, 0]
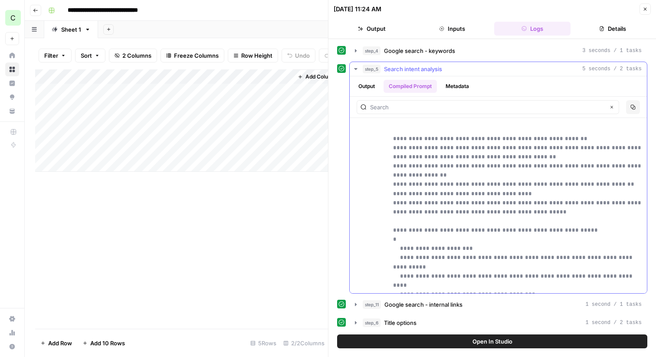
click at [356, 63] on button "step_5 Search intent analysis 5 seconds / 2 tasks" at bounding box center [498, 69] width 297 height 14
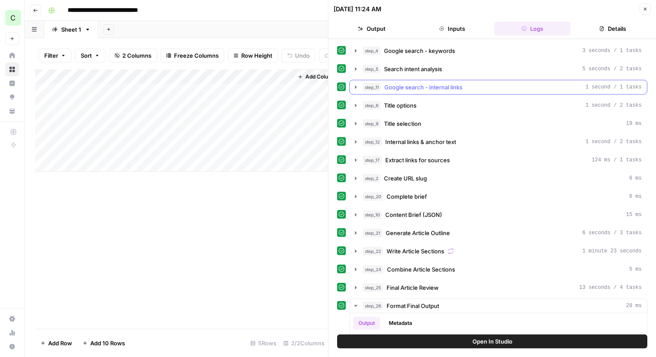
click at [357, 86] on icon "button" at bounding box center [355, 87] width 7 height 7
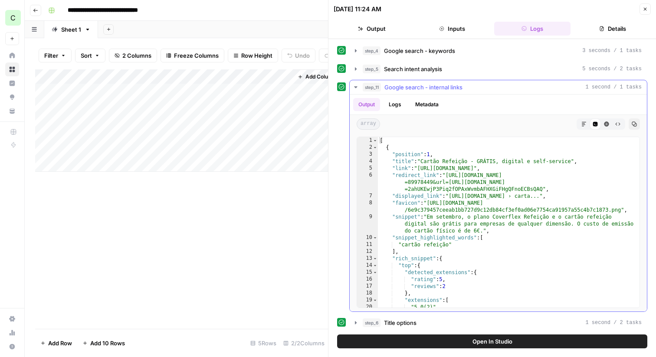
click at [398, 104] on button "Logs" at bounding box center [395, 104] width 23 height 13
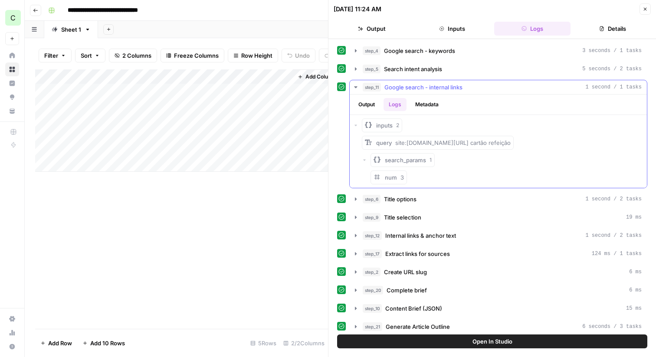
click at [370, 105] on button "Output" at bounding box center [366, 104] width 27 height 13
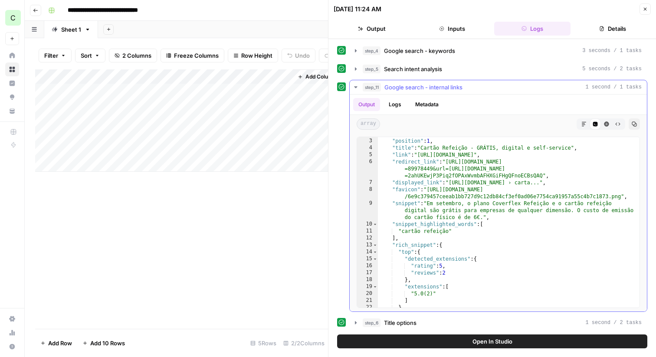
scroll to position [0, 0]
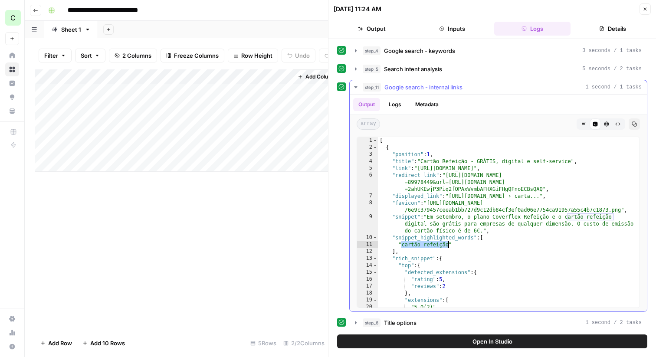
drag, startPoint x: 403, startPoint y: 246, endPoint x: 450, endPoint y: 246, distance: 46.5
click at [450, 246] on div "[ { "position" : 1 , "title" : "Cartão Refeição - GRÁTIS, digital e self-servic…" at bounding box center [509, 229] width 262 height 184
drag, startPoint x: 425, startPoint y: 168, endPoint x: 549, endPoint y: 168, distance: 124.2
click at [549, 168] on div "[ { "position" : 1 , "title" : "Cartão Refeição - GRÁTIS, digital e self-servic…" at bounding box center [509, 229] width 262 height 184
click at [520, 170] on div "[ { "position" : 1 , "title" : "Cartão Refeição - GRÁTIS, digital e self-servic…" at bounding box center [509, 229] width 262 height 184
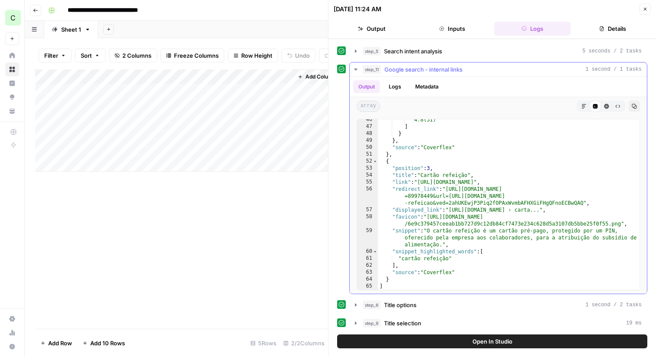
scroll to position [19, 0]
drag, startPoint x: 453, startPoint y: 217, endPoint x: 494, endPoint y: 217, distance: 40.8
click at [494, 217] on div ""4.8(31)" ] } } , "source" : "Coverflex" } , { "position" : 3 , "title" : "Cart…" at bounding box center [509, 207] width 262 height 184
click at [465, 217] on div ""4.8(31)" ] } } , "source" : "Coverflex" } , { "position" : 3 , "title" : "Cart…" at bounding box center [509, 207] width 262 height 184
drag, startPoint x: 416, startPoint y: 253, endPoint x: 470, endPoint y: 252, distance: 53.4
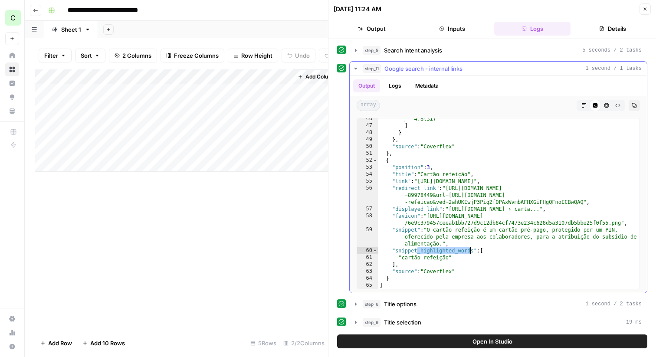
click at [470, 252] on div ""4.8(31)" ] } } , "source" : "Coverflex" } , { "position" : 3 , "title" : "Cart…" at bounding box center [509, 207] width 262 height 184
click at [456, 224] on div ""4.8(31)" ] } } , "source" : "Coverflex" } , { "position" : 3 , "title" : "Cart…" at bounding box center [509, 207] width 262 height 184
type textarea "**********"
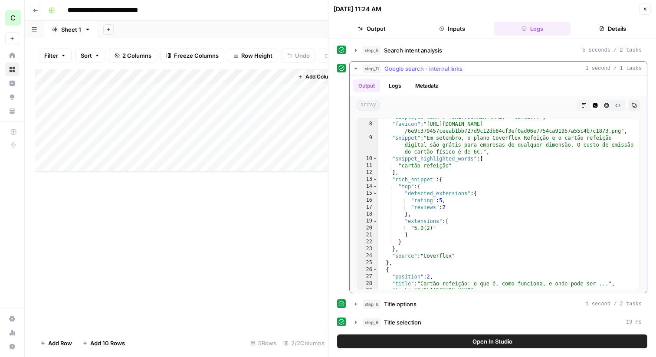
scroll to position [31, 0]
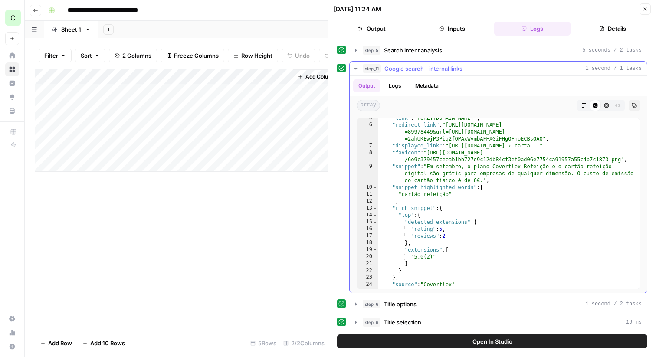
click at [358, 68] on icon "button" at bounding box center [355, 68] width 7 height 7
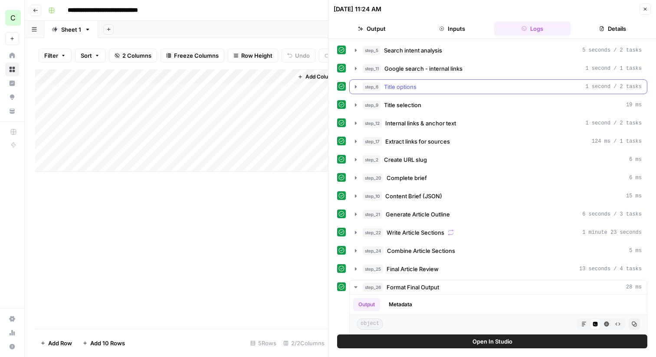
click at [355, 88] on icon "button" at bounding box center [356, 86] width 2 height 3
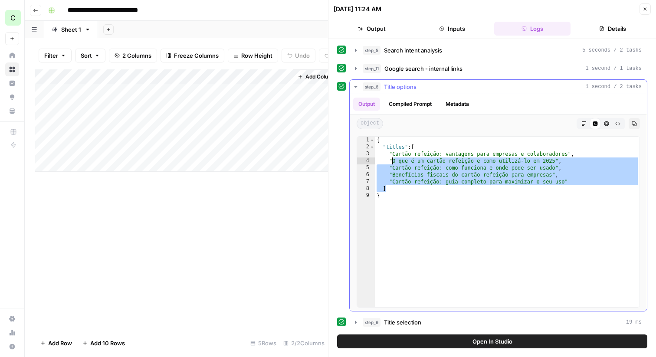
drag, startPoint x: 443, startPoint y: 191, endPoint x: 385, endPoint y: 151, distance: 70.8
click at [385, 151] on div "{ "titles" : [ "Cartão refeição: vantagens para empresas e colaboradores" , "O …" at bounding box center [507, 229] width 265 height 184
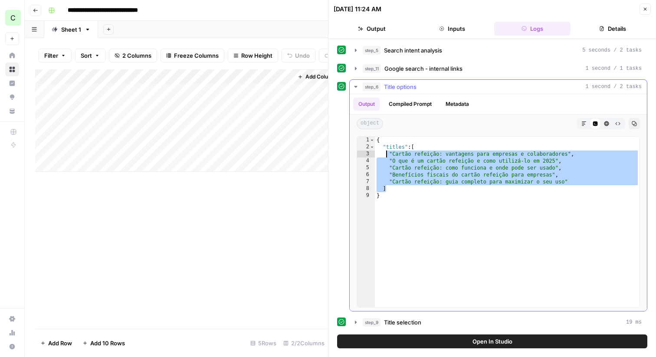
click at [385, 151] on div "{ "titles" : [ "Cartão refeição: vantagens para empresas e colaboradores" , "O …" at bounding box center [507, 229] width 265 height 184
type textarea "**********"
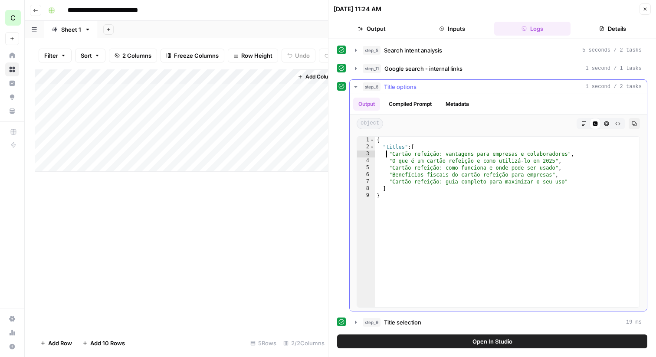
click at [406, 114] on hr at bounding box center [498, 114] width 297 height 0
click at [406, 107] on button "Compiled Prompt" at bounding box center [410, 104] width 53 height 13
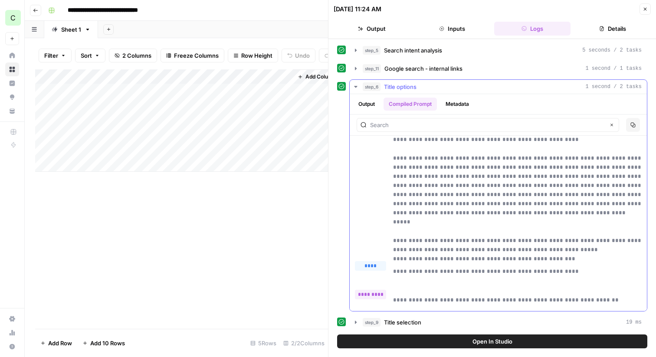
scroll to position [0, 0]
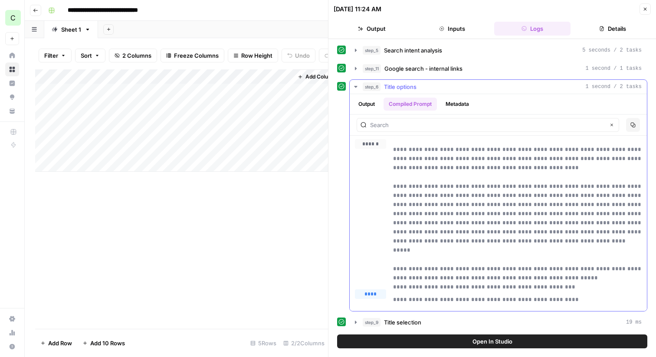
drag, startPoint x: 394, startPoint y: 148, endPoint x: 594, endPoint y: 280, distance: 240.2
click at [594, 280] on p "**********" at bounding box center [517, 214] width 249 height 138
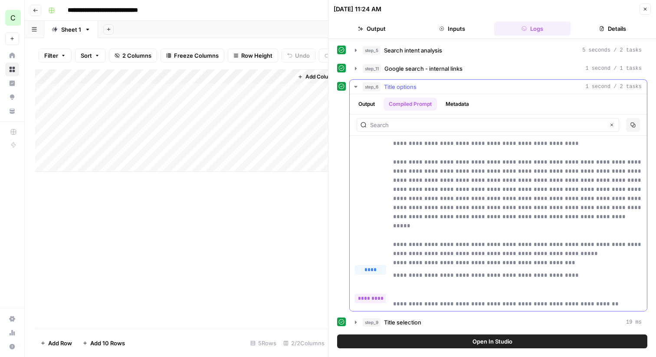
scroll to position [25, 0]
click at [356, 86] on icon "button" at bounding box center [355, 87] width 3 height 2
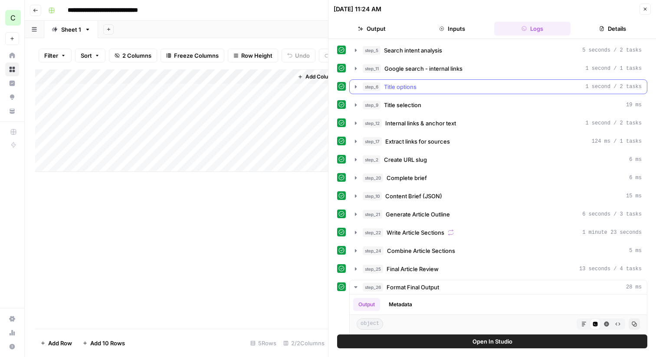
click at [358, 87] on icon "button" at bounding box center [355, 86] width 7 height 7
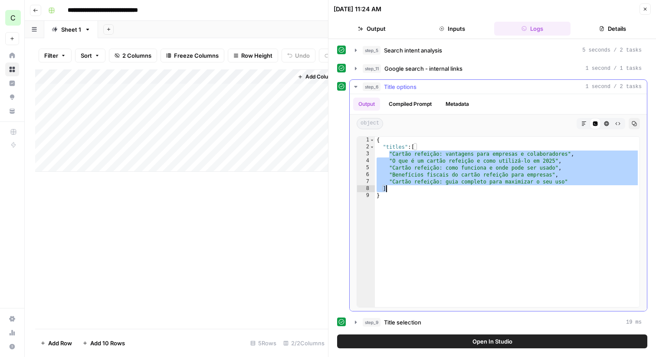
drag, startPoint x: 391, startPoint y: 151, endPoint x: 570, endPoint y: 186, distance: 183.1
click at [572, 186] on div "{ "titles" : [ "Cartão refeição: vantagens para empresas e colaboradores" , "O …" at bounding box center [507, 229] width 265 height 184
click at [570, 186] on div "{ "titles" : [ "Cartão refeição: vantagens para empresas e colaboradores" , "O …" at bounding box center [507, 229] width 265 height 184
type textarea "*"
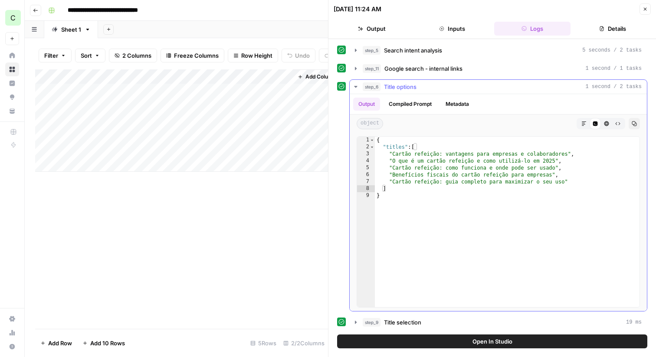
click at [355, 84] on icon "button" at bounding box center [355, 86] width 7 height 7
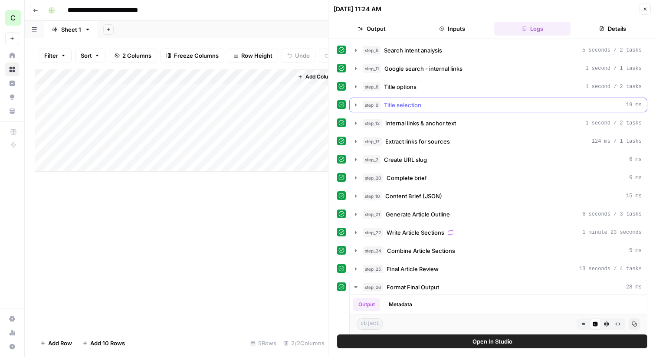
click at [357, 107] on icon "button" at bounding box center [355, 105] width 7 height 7
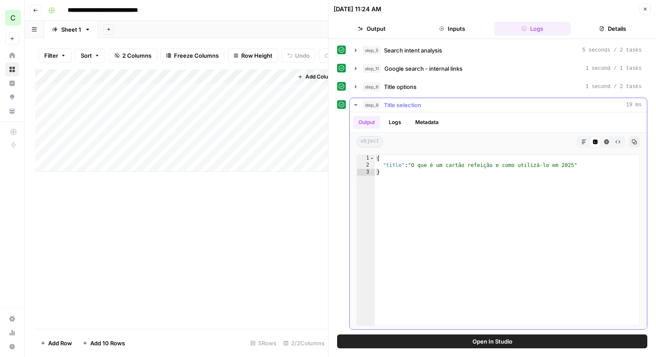
click at [357, 107] on icon "button" at bounding box center [355, 105] width 7 height 7
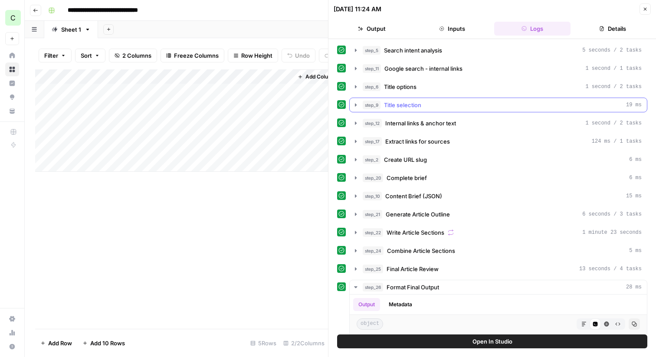
click at [359, 103] on icon "button" at bounding box center [355, 105] width 7 height 7
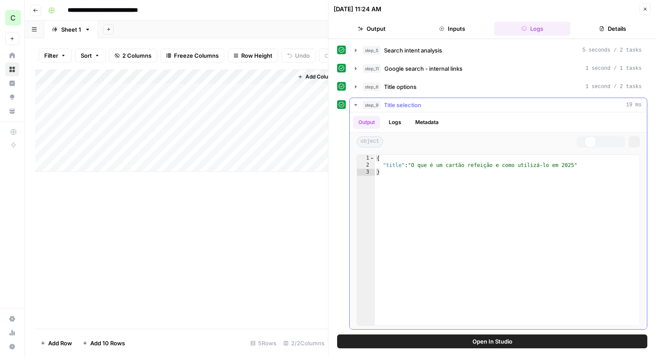
click at [359, 103] on icon "button" at bounding box center [356, 105] width 8 height 8
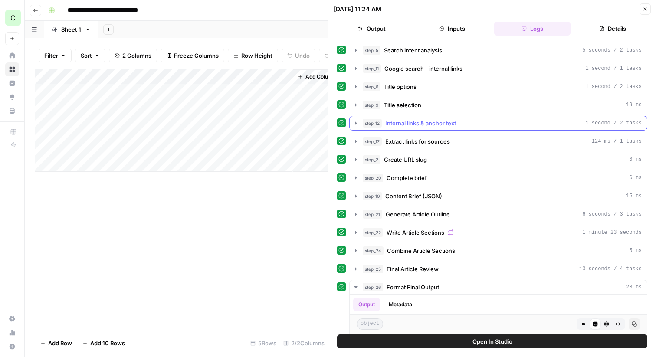
click at [357, 125] on icon "button" at bounding box center [355, 123] width 7 height 7
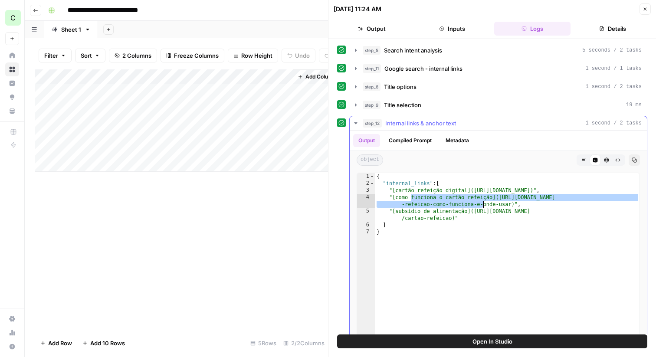
drag, startPoint x: 411, startPoint y: 196, endPoint x: 483, endPoint y: 201, distance: 72.7
click at [484, 201] on div "{ "internal_links" : [ "[cartão refeição digital]([URL][DOMAIN_NAME])" , "[como…" at bounding box center [507, 265] width 265 height 184
click at [461, 206] on div "{ "internal_links" : [ "[cartão refeição digital]([URL][DOMAIN_NAME])" , "[como…" at bounding box center [507, 265] width 265 height 184
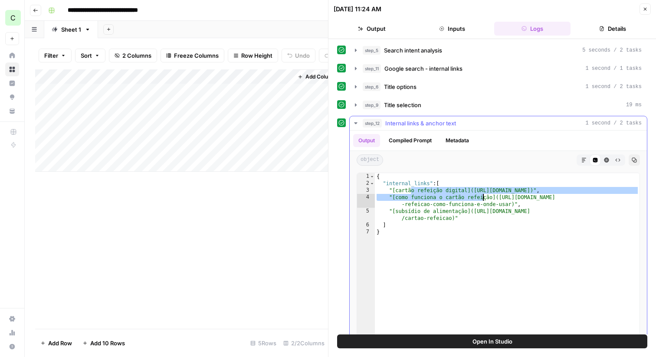
drag, startPoint x: 410, startPoint y: 193, endPoint x: 481, endPoint y: 199, distance: 71.0
click at [481, 199] on div "{ "internal_links" : [ "[cartão refeição digital]([URL][DOMAIN_NAME])" , "[como…" at bounding box center [507, 265] width 265 height 184
click at [476, 199] on div "{ "internal_links" : [ "[cartão refeição digital]([URL][DOMAIN_NAME])" , "[como…" at bounding box center [507, 265] width 265 height 184
type textarea "**********"
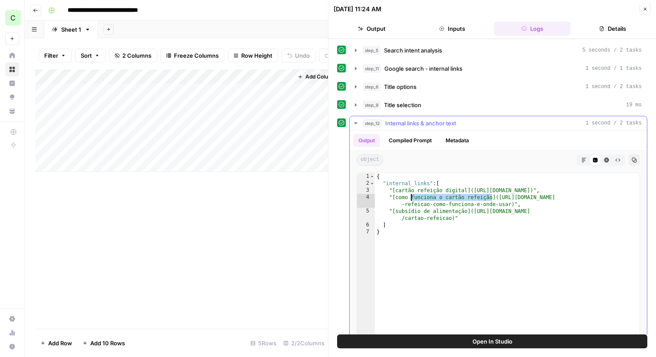
drag, startPoint x: 493, startPoint y: 198, endPoint x: 411, endPoint y: 198, distance: 82.0
click at [411, 198] on div "{ "internal_links" : [ "[cartão refeição digital]([URL][DOMAIN_NAME])" , "[como…" at bounding box center [507, 265] width 265 height 184
click at [353, 121] on icon "button" at bounding box center [355, 123] width 7 height 7
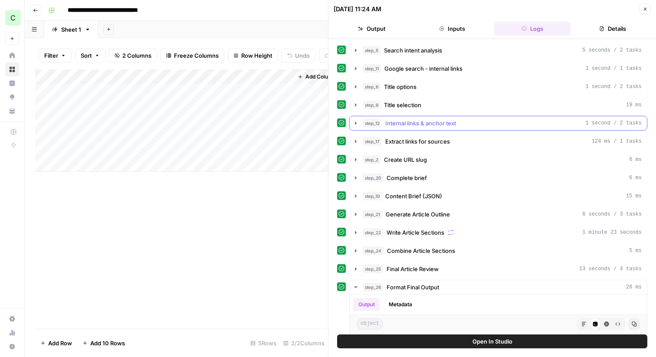
click at [357, 122] on icon "button" at bounding box center [355, 123] width 7 height 7
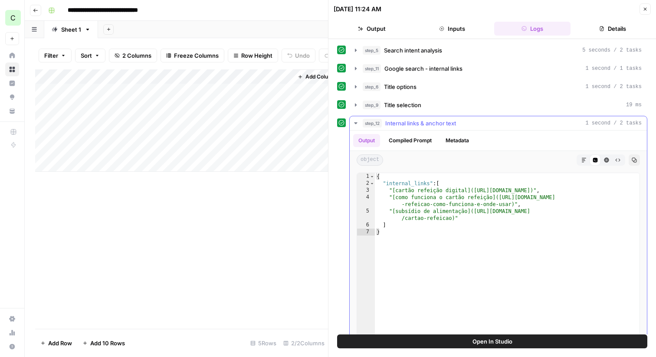
click at [412, 137] on button "Compiled Prompt" at bounding box center [410, 140] width 53 height 13
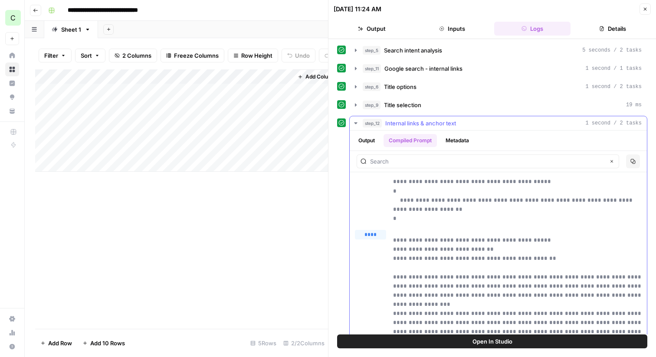
scroll to position [0, 0]
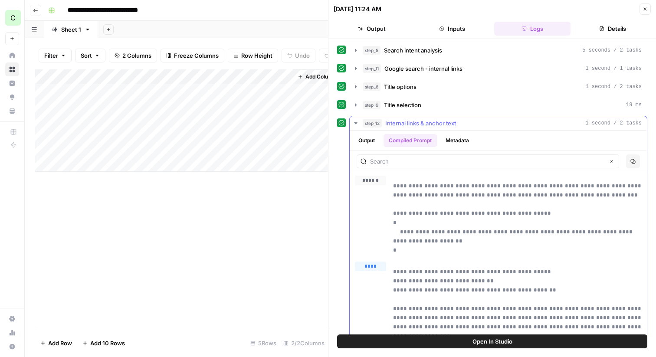
drag, startPoint x: 458, startPoint y: 186, endPoint x: 576, endPoint y: 204, distance: 119.8
click at [577, 204] on p "**********" at bounding box center [517, 217] width 249 height 73
click at [522, 211] on p "**********" at bounding box center [517, 217] width 249 height 73
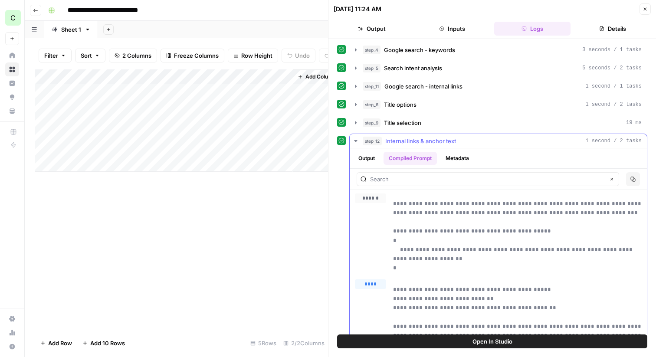
drag, startPoint x: 405, startPoint y: 204, endPoint x: 444, endPoint y: 217, distance: 41.7
click at [445, 217] on p "**********" at bounding box center [517, 235] width 249 height 73
click at [424, 211] on p "**********" at bounding box center [517, 235] width 249 height 73
drag, startPoint x: 392, startPoint y: 202, endPoint x: 574, endPoint y: 224, distance: 183.7
click at [574, 221] on div "**********" at bounding box center [498, 233] width 287 height 79
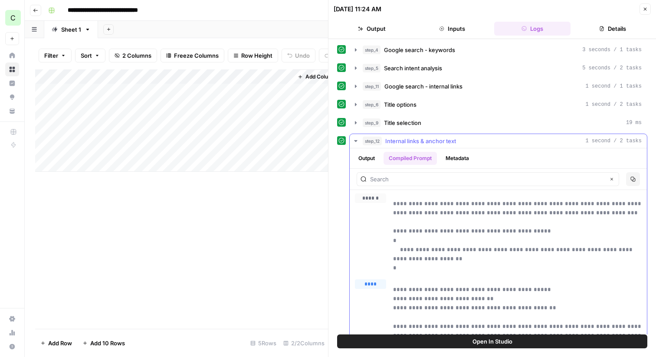
click at [357, 141] on icon "button" at bounding box center [355, 141] width 3 height 2
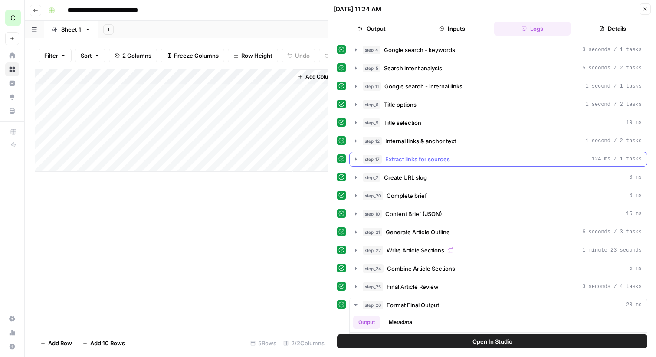
click at [356, 160] on icon "button" at bounding box center [355, 159] width 7 height 7
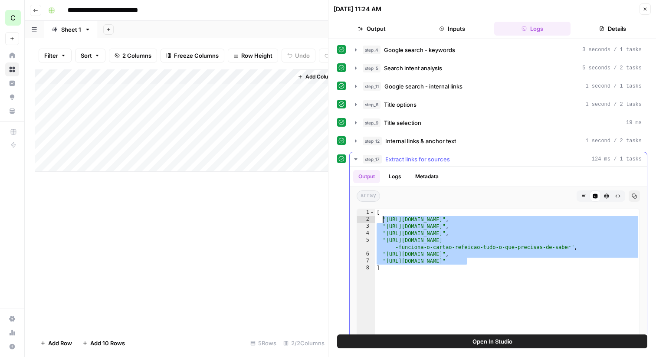
drag, startPoint x: 475, startPoint y: 261, endPoint x: 378, endPoint y: 217, distance: 107.4
click at [378, 217] on div "[ "[URL][DOMAIN_NAME]" , "[URL][DOMAIN_NAME]" , "[URL][DOMAIN_NAME]" , "[URL][D…" at bounding box center [507, 301] width 265 height 184
click at [395, 217] on div "[ "[URL][DOMAIN_NAME]" , "[URL][DOMAIN_NAME]" , "[URL][DOMAIN_NAME]" , "[URL][D…" at bounding box center [507, 301] width 265 height 184
type textarea "**********"
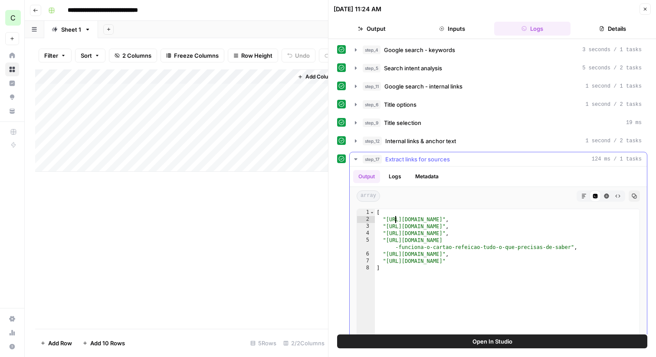
click at [405, 183] on button "Logs" at bounding box center [395, 176] width 23 height 13
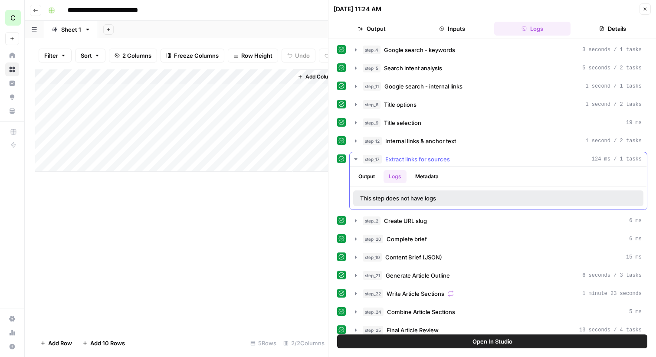
click at [371, 178] on button "Output" at bounding box center [366, 176] width 27 height 13
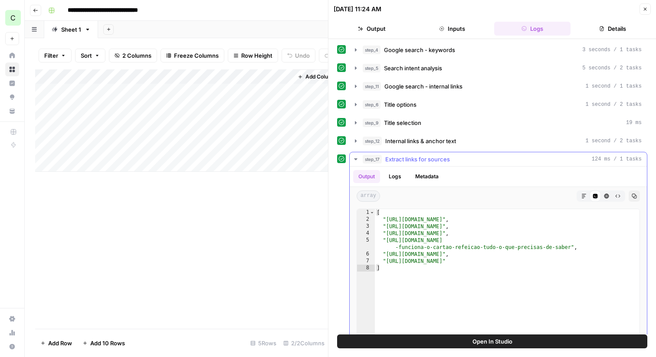
click at [354, 158] on icon "button" at bounding box center [355, 159] width 7 height 7
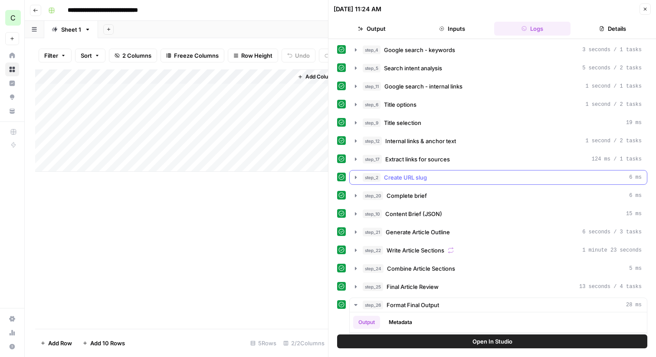
click at [352, 179] on icon "button" at bounding box center [355, 177] width 7 height 7
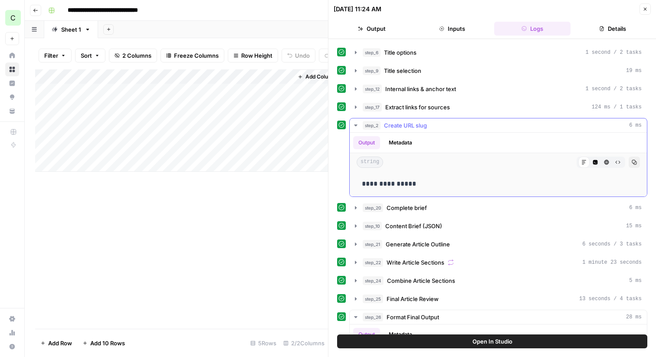
scroll to position [69, 0]
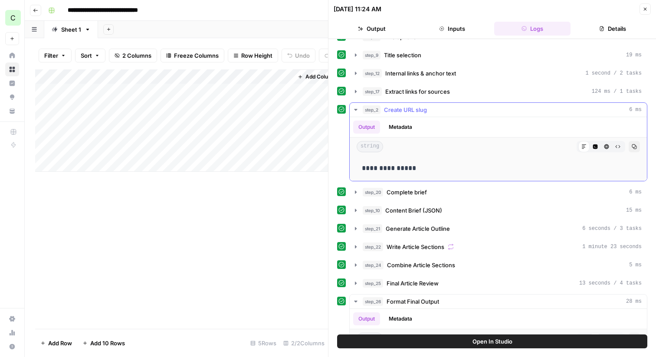
click at [396, 125] on button "Metadata" at bounding box center [401, 127] width 34 height 13
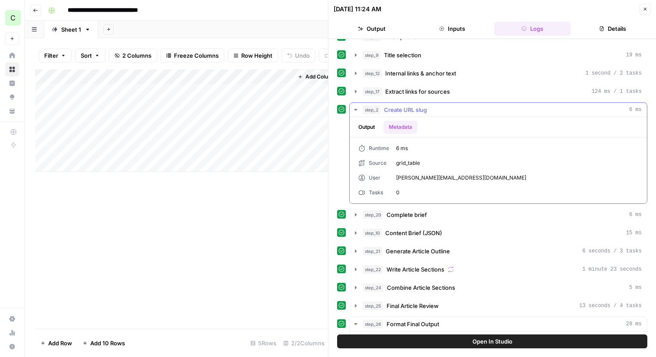
click at [367, 126] on button "Output" at bounding box center [366, 127] width 27 height 13
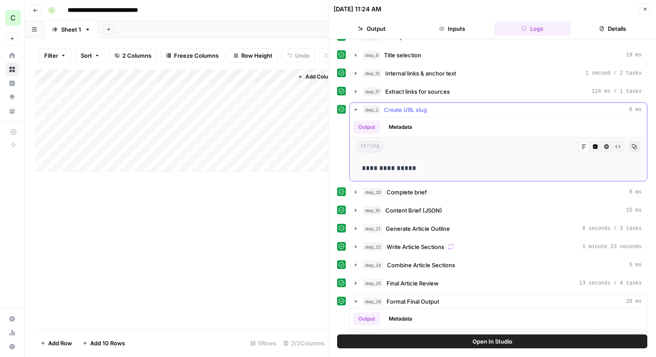
drag, startPoint x: 394, startPoint y: 169, endPoint x: 363, endPoint y: 169, distance: 31.3
click at [363, 169] on p "**********" at bounding box center [498, 168] width 273 height 11
click at [368, 169] on p "**********" at bounding box center [498, 168] width 273 height 11
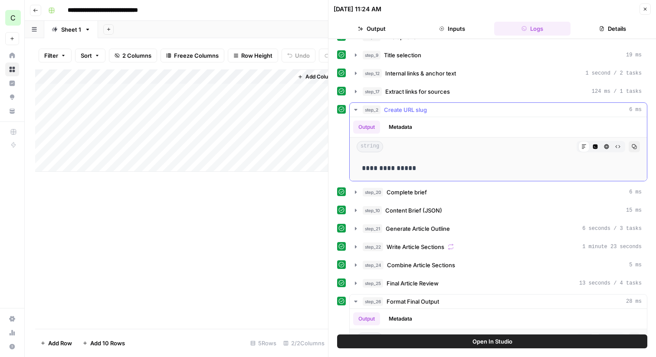
click at [368, 169] on p "**********" at bounding box center [498, 168] width 273 height 11
click at [354, 103] on button "step_2 Create URL slug 6 ms" at bounding box center [498, 110] width 297 height 14
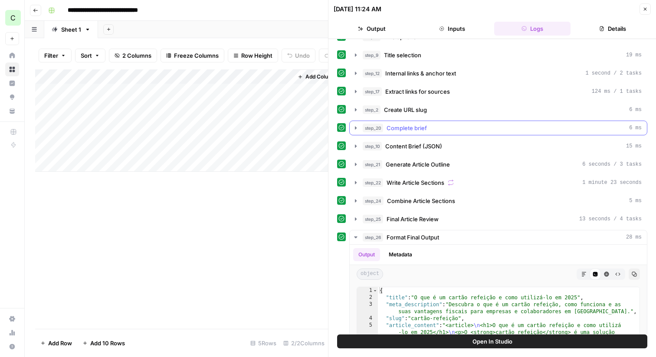
click at [355, 128] on icon "button" at bounding box center [356, 127] width 2 height 3
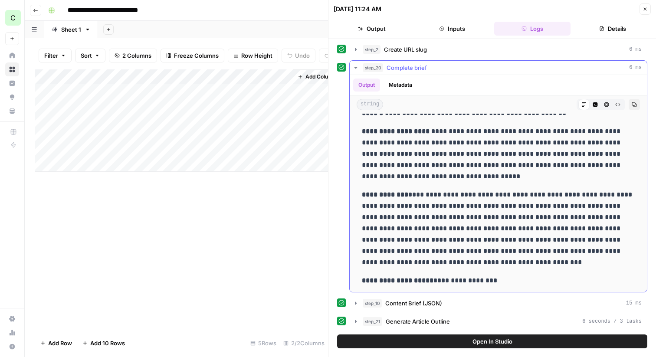
scroll to position [12, 0]
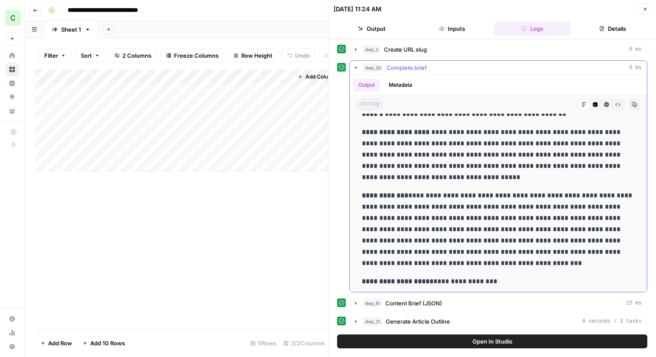
drag, startPoint x: 435, startPoint y: 132, endPoint x: 482, endPoint y: 175, distance: 63.6
click at [483, 175] on p "**********" at bounding box center [498, 155] width 273 height 56
click at [473, 180] on p "**********" at bounding box center [498, 155] width 273 height 56
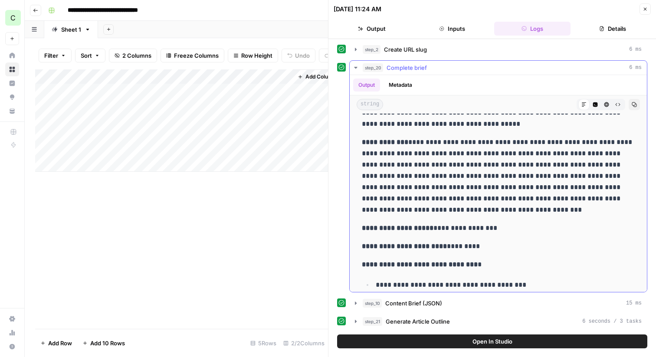
scroll to position [65, 0]
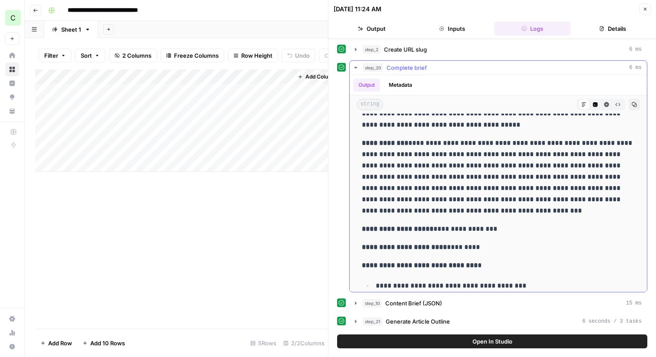
drag, startPoint x: 409, startPoint y: 141, endPoint x: 470, endPoint y: 198, distance: 83.2
click at [470, 196] on p "**********" at bounding box center [498, 177] width 273 height 79
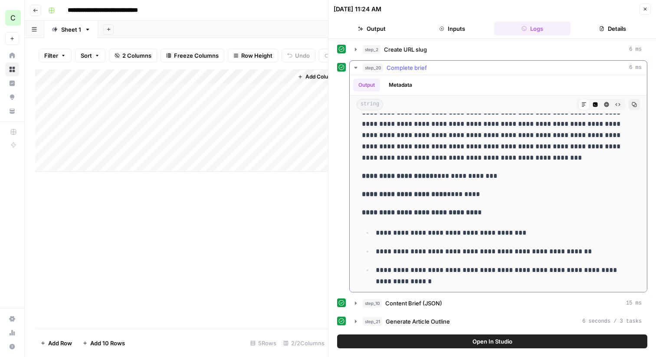
scroll to position [140, 0]
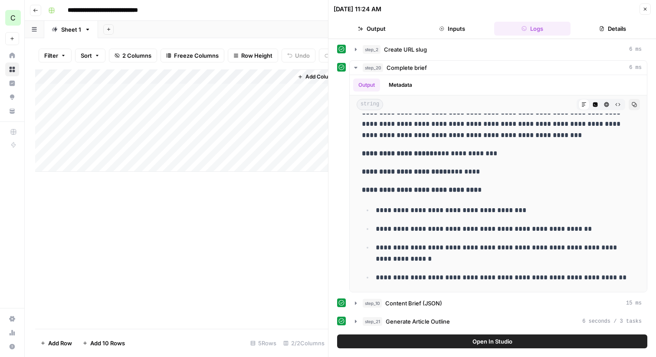
drag, startPoint x: 493, startPoint y: 148, endPoint x: 346, endPoint y: 150, distance: 147.2
click at [346, 150] on div "**********" at bounding box center [492, 176] width 310 height 232
click at [427, 174] on strong "**********" at bounding box center [404, 171] width 85 height 7
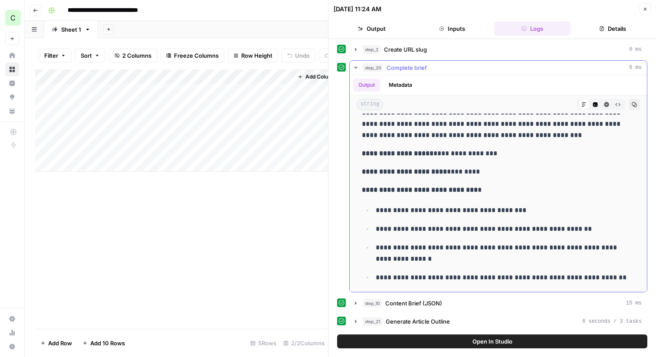
scroll to position [150, 0]
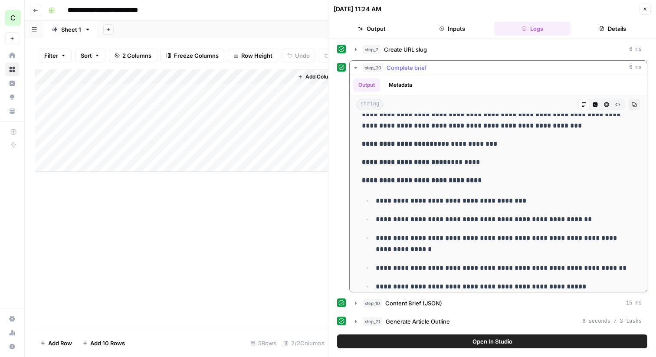
click at [432, 181] on strong "**********" at bounding box center [420, 180] width 116 height 7
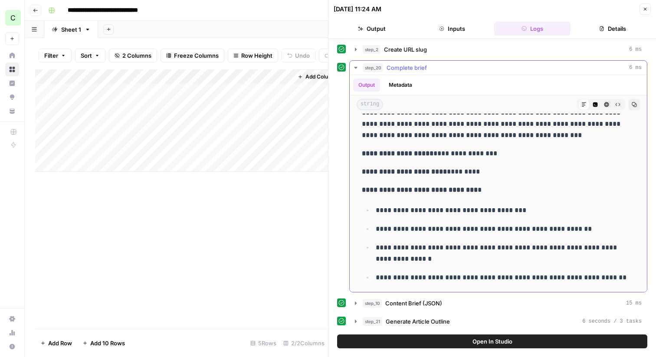
click at [433, 175] on strong "**********" at bounding box center [404, 171] width 85 height 7
click at [486, 173] on p "**********" at bounding box center [498, 171] width 273 height 11
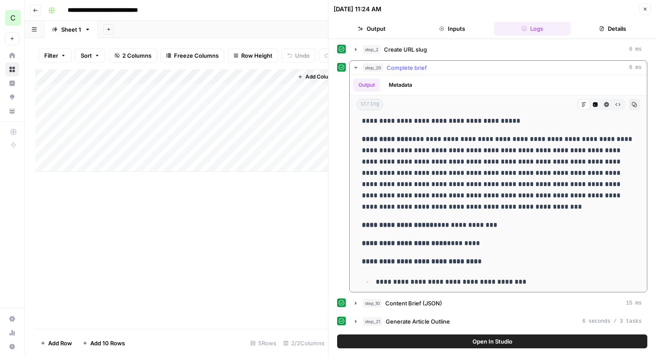
scroll to position [86, 0]
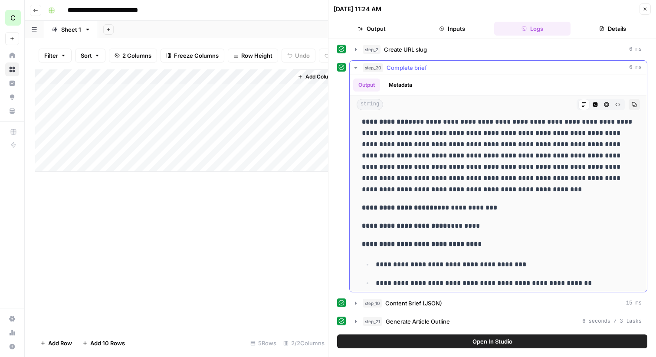
drag, startPoint x: 461, startPoint y: 193, endPoint x: 352, endPoint y: 128, distance: 126.5
click at [352, 128] on div "**********" at bounding box center [498, 317] width 297 height 578
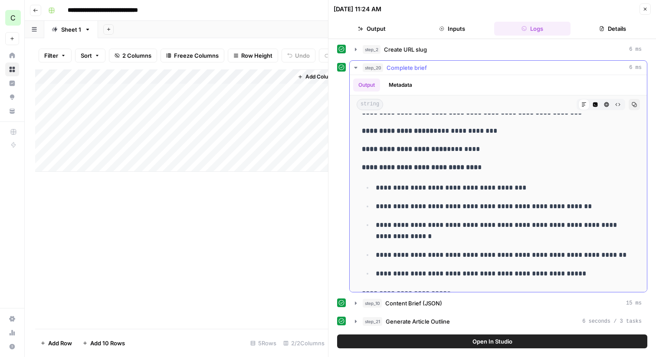
scroll to position [163, 0]
click at [403, 167] on strong "**********" at bounding box center [420, 167] width 116 height 7
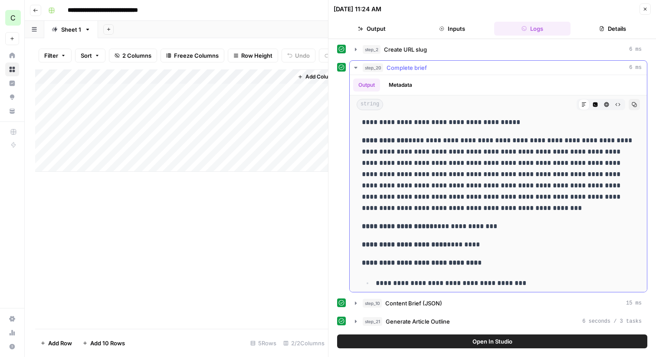
scroll to position [53, 0]
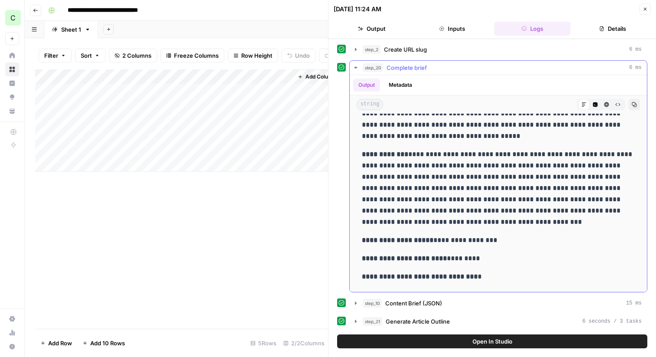
drag, startPoint x: 362, startPoint y: 153, endPoint x: 543, endPoint y: 233, distance: 198.4
click at [543, 233] on div "**********" at bounding box center [498, 349] width 283 height 571
drag, startPoint x: 460, startPoint y: 259, endPoint x: 494, endPoint y: 258, distance: 34.3
click at [494, 258] on p "**********" at bounding box center [498, 258] width 273 height 11
click at [356, 69] on icon "button" at bounding box center [355, 67] width 7 height 7
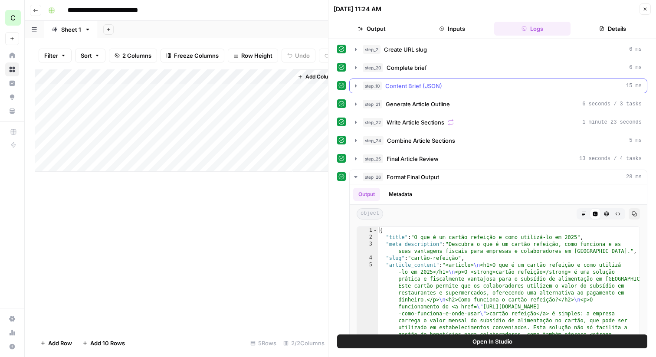
click at [356, 87] on icon "button" at bounding box center [355, 85] width 7 height 7
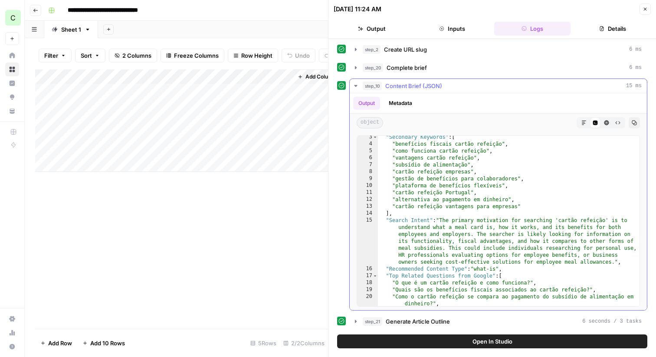
scroll to position [2, 0]
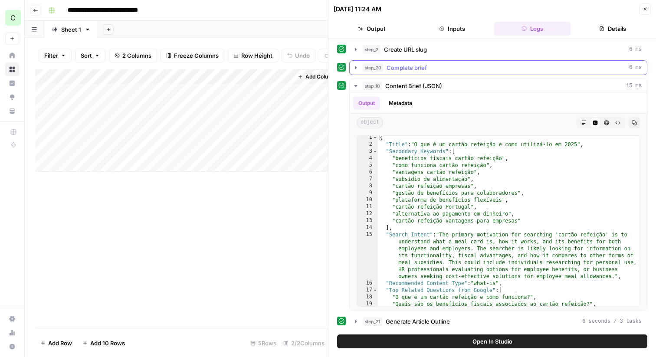
click at [358, 64] on icon "button" at bounding box center [355, 67] width 7 height 7
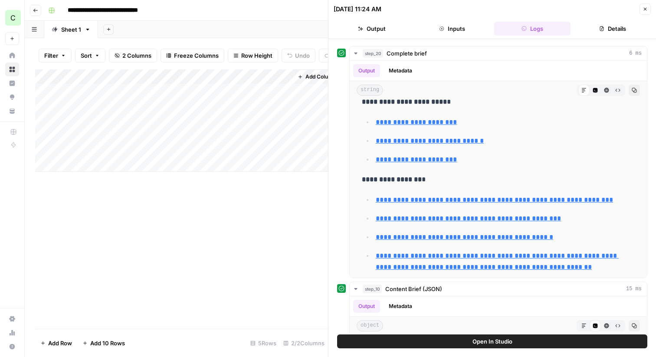
scroll to position [137, 0]
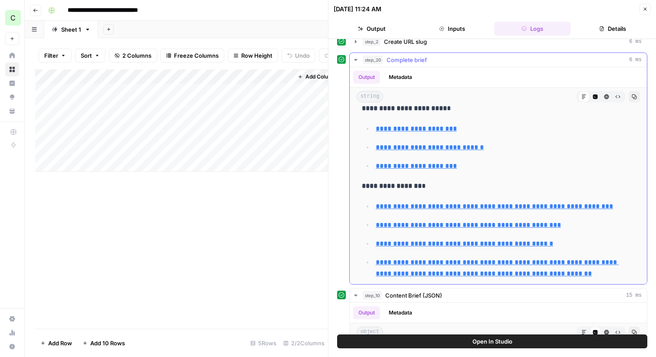
click at [359, 56] on button "step_20 Complete brief 6 ms" at bounding box center [498, 60] width 297 height 14
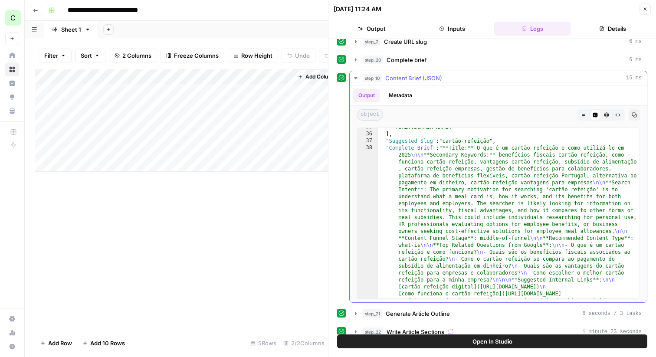
scroll to position [297, 0]
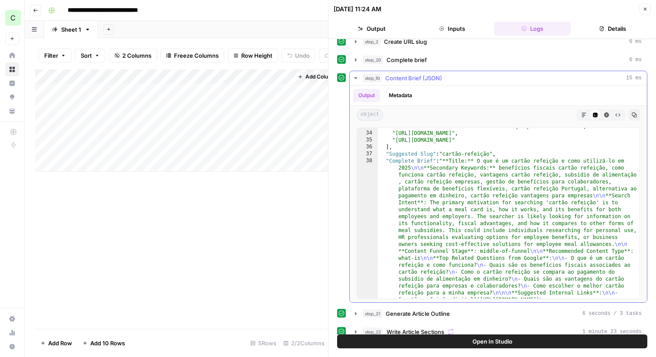
type textarea "**********"
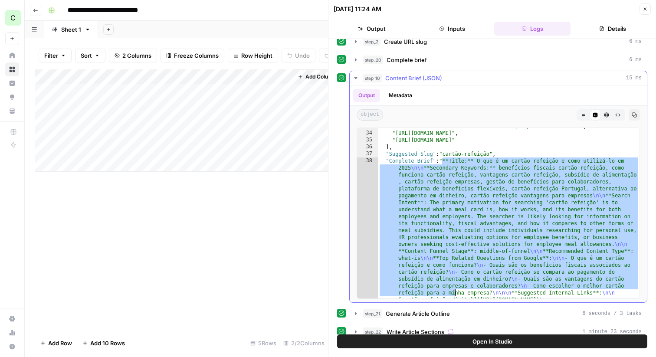
drag, startPoint x: 442, startPoint y: 159, endPoint x: 455, endPoint y: 294, distance: 135.6
click at [455, 294] on div ""[URL][DOMAIN_NAME] -funciona-o-cartao-refeicao-tudo-o-que-precisas-de-saber" ,…" at bounding box center [509, 316] width 262 height 400
click at [354, 77] on icon "button" at bounding box center [355, 78] width 7 height 7
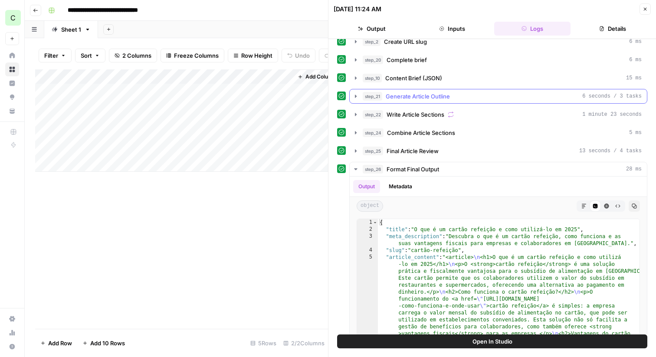
click at [355, 96] on icon "button" at bounding box center [356, 96] width 2 height 3
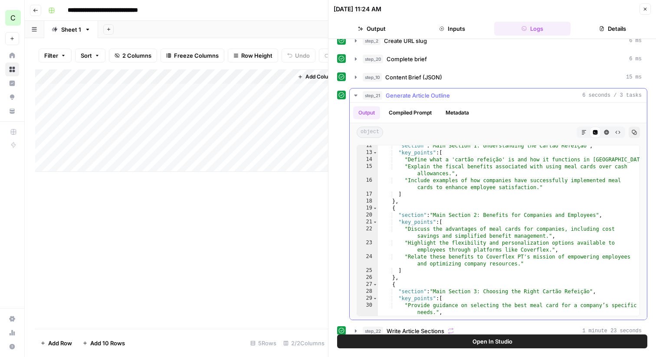
scroll to position [0, 0]
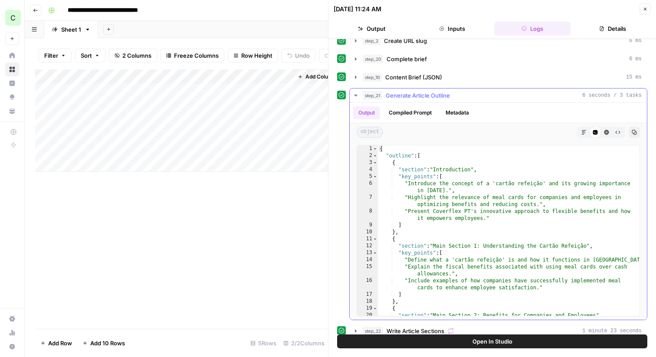
click at [400, 112] on button "Compiled Prompt" at bounding box center [410, 112] width 53 height 13
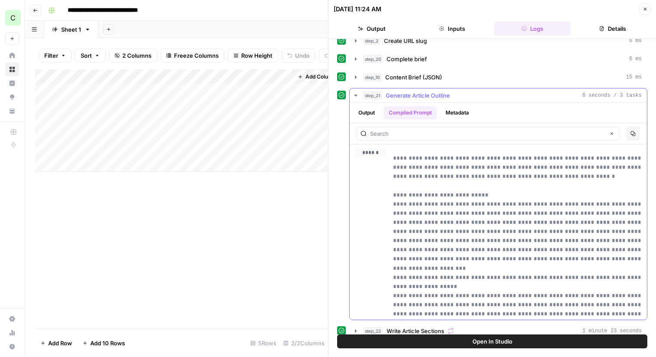
drag, startPoint x: 495, startPoint y: 158, endPoint x: 528, endPoint y: 158, distance: 32.6
click at [528, 158] on p "**********" at bounding box center [517, 273] width 249 height 238
drag, startPoint x: 405, startPoint y: 191, endPoint x: 456, endPoint y: 192, distance: 51.2
click at [456, 192] on p "**********" at bounding box center [517, 273] width 249 height 238
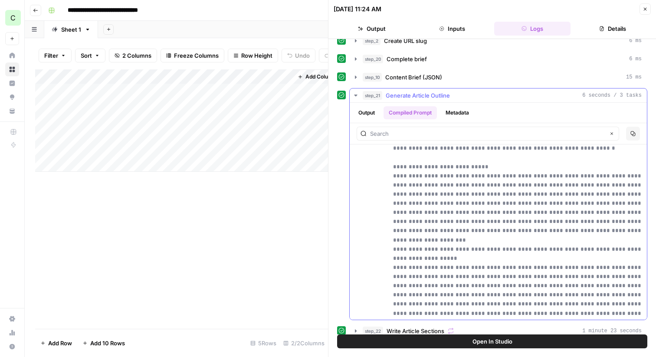
scroll to position [29, 0]
drag, startPoint x: 459, startPoint y: 168, endPoint x: 479, endPoint y: 224, distance: 59.9
click at [479, 223] on p "**********" at bounding box center [517, 244] width 249 height 238
click at [478, 225] on p "**********" at bounding box center [517, 244] width 249 height 238
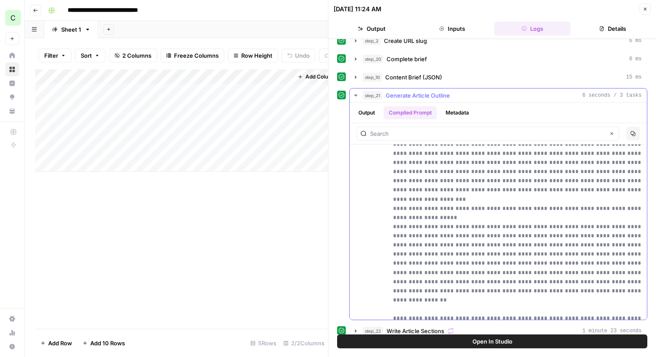
scroll to position [0, 0]
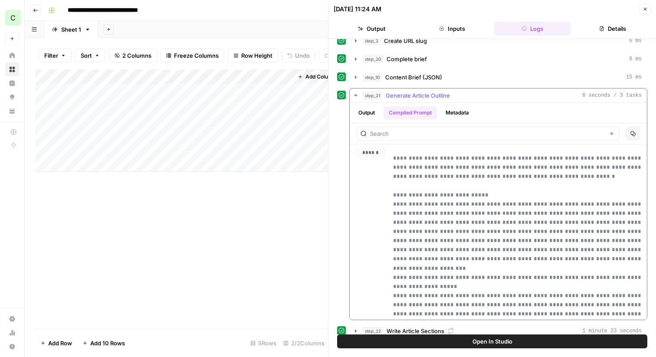
click at [356, 95] on icon "button" at bounding box center [355, 96] width 3 height 2
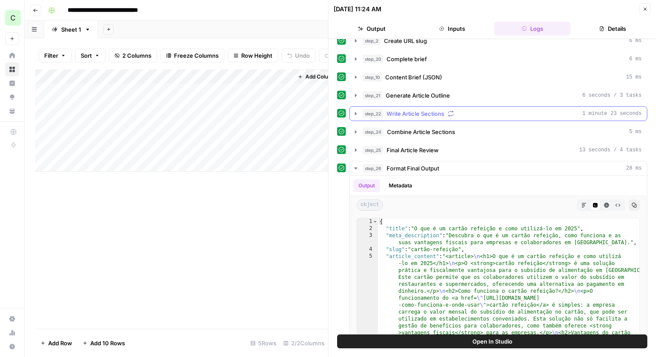
click at [356, 113] on icon "button" at bounding box center [356, 113] width 2 height 3
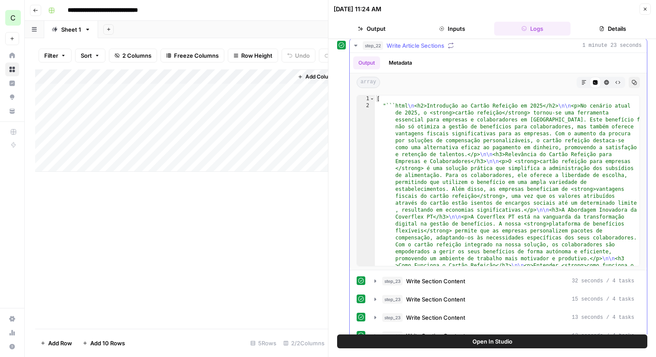
scroll to position [186, 0]
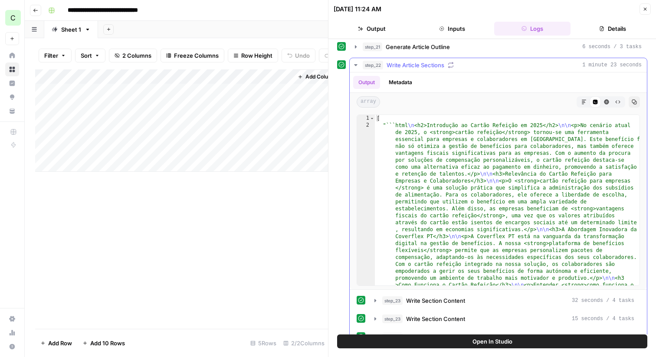
click at [353, 62] on icon "button" at bounding box center [355, 65] width 7 height 7
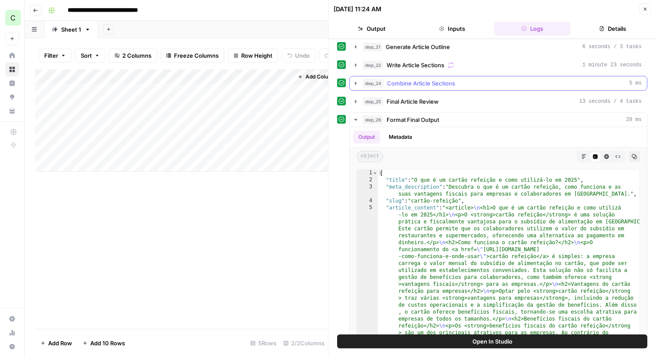
click at [355, 85] on icon "button" at bounding box center [355, 83] width 7 height 7
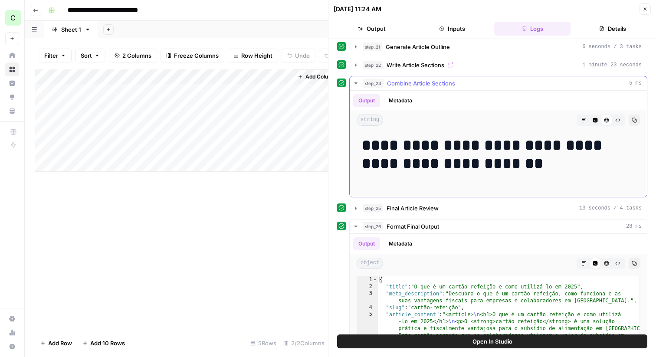
click at [355, 85] on icon "button" at bounding box center [355, 83] width 7 height 7
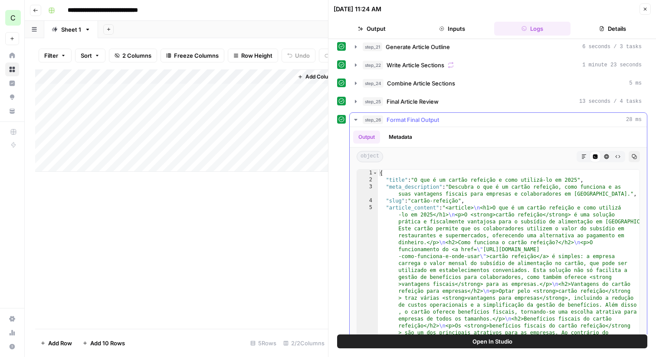
click at [352, 119] on button "step_26 Format Final Output 28 ms" at bounding box center [498, 120] width 297 height 14
